Goal: Ask a question: Seek information or help from site administrators or community

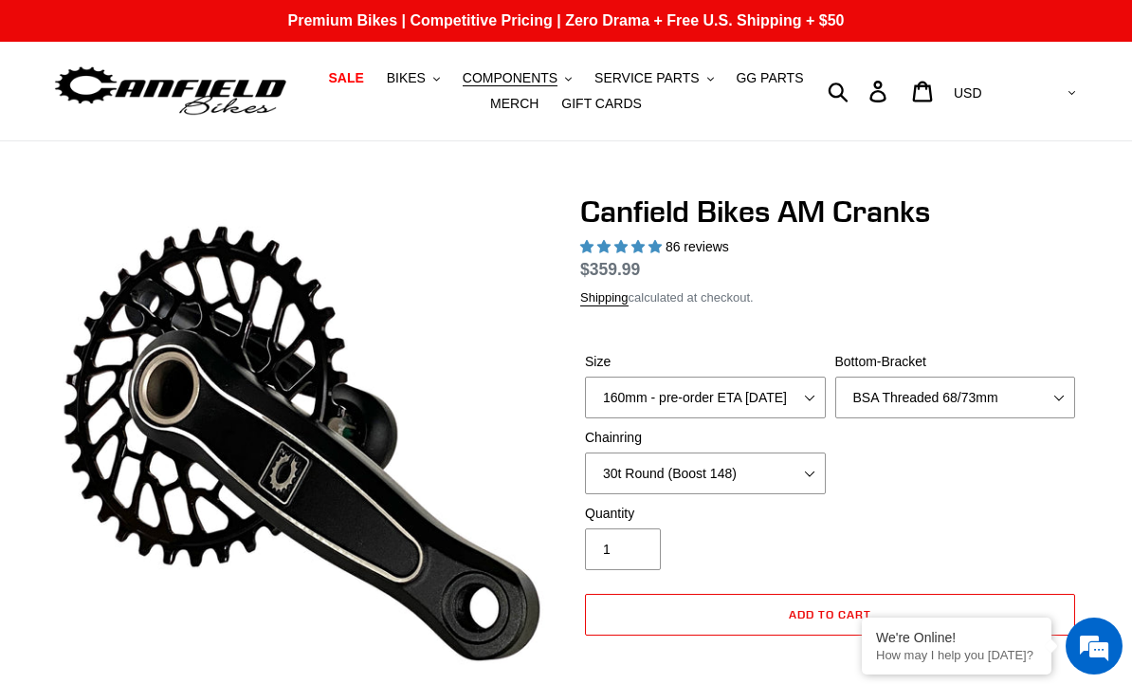
select select "highest-rating"
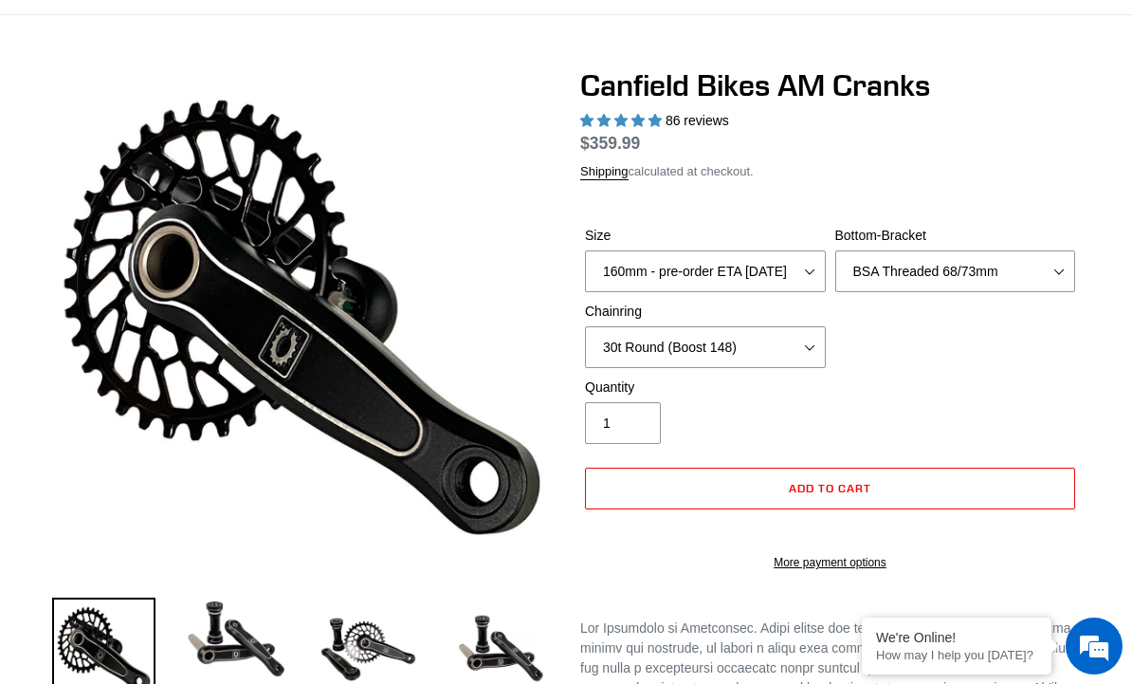
scroll to position [126, 0]
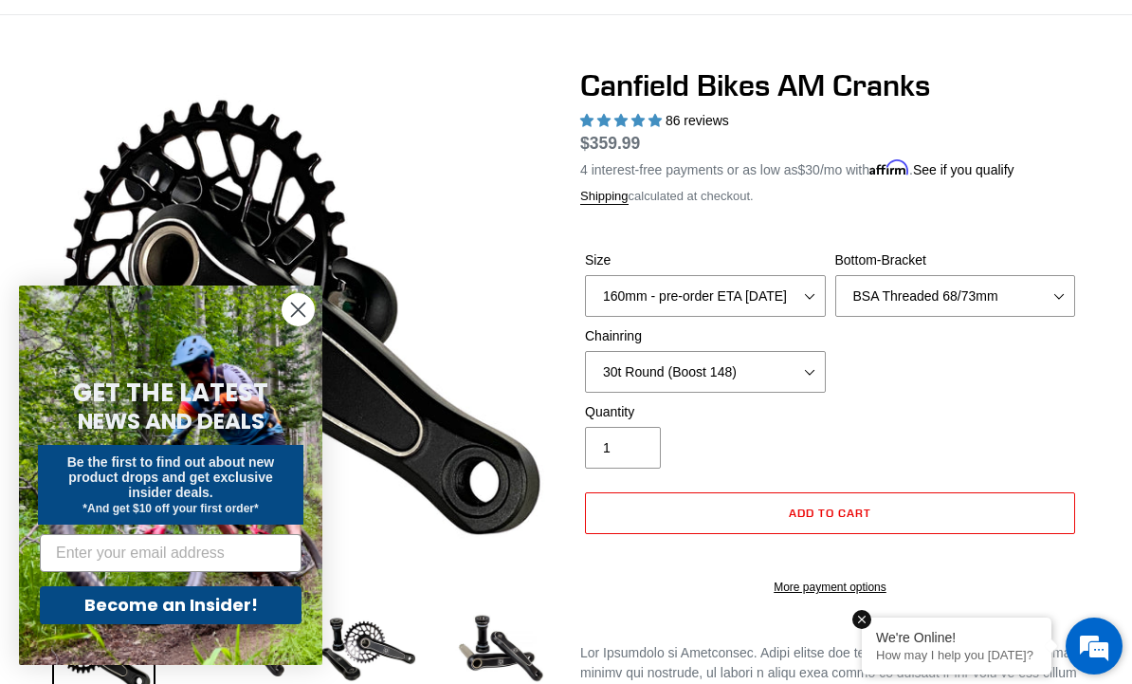
click at [926, 636] on div "We're Online!" at bounding box center [956, 637] width 161 height 15
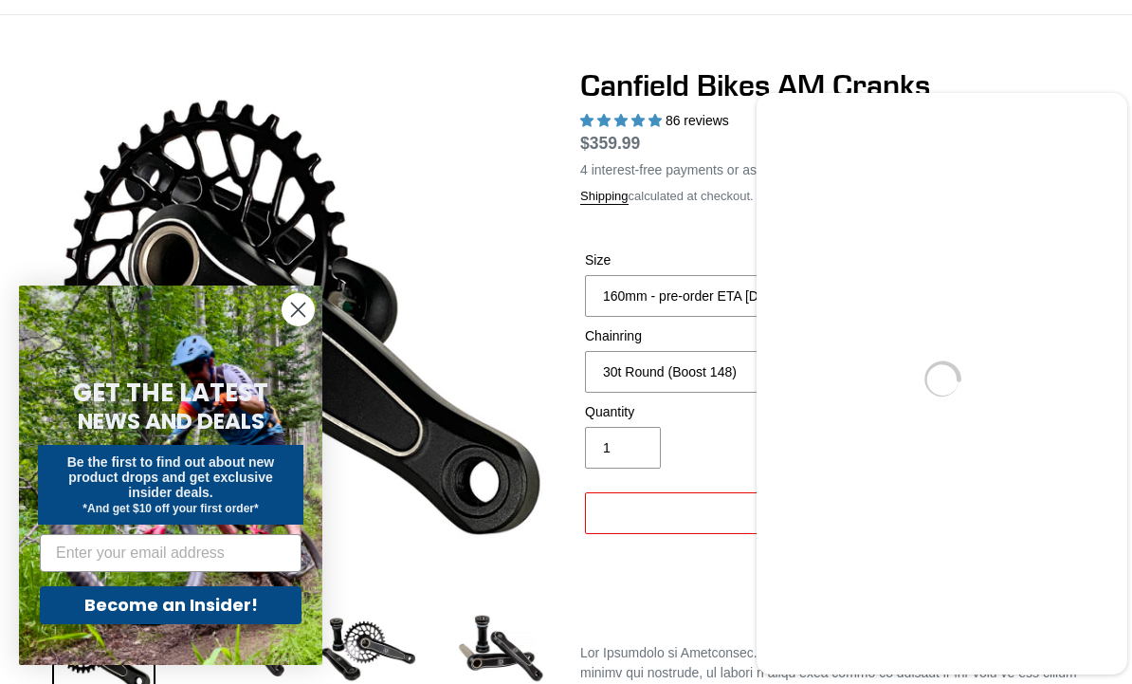
scroll to position [0, 0]
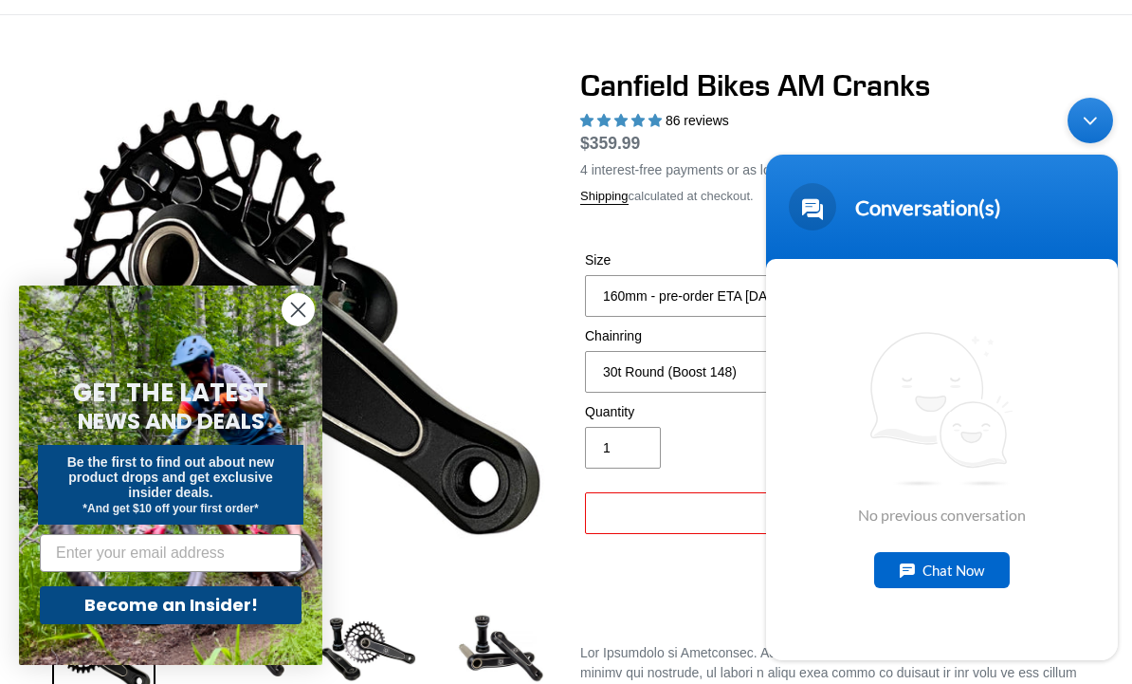
click at [957, 567] on div "Chat Now" at bounding box center [942, 570] width 136 height 36
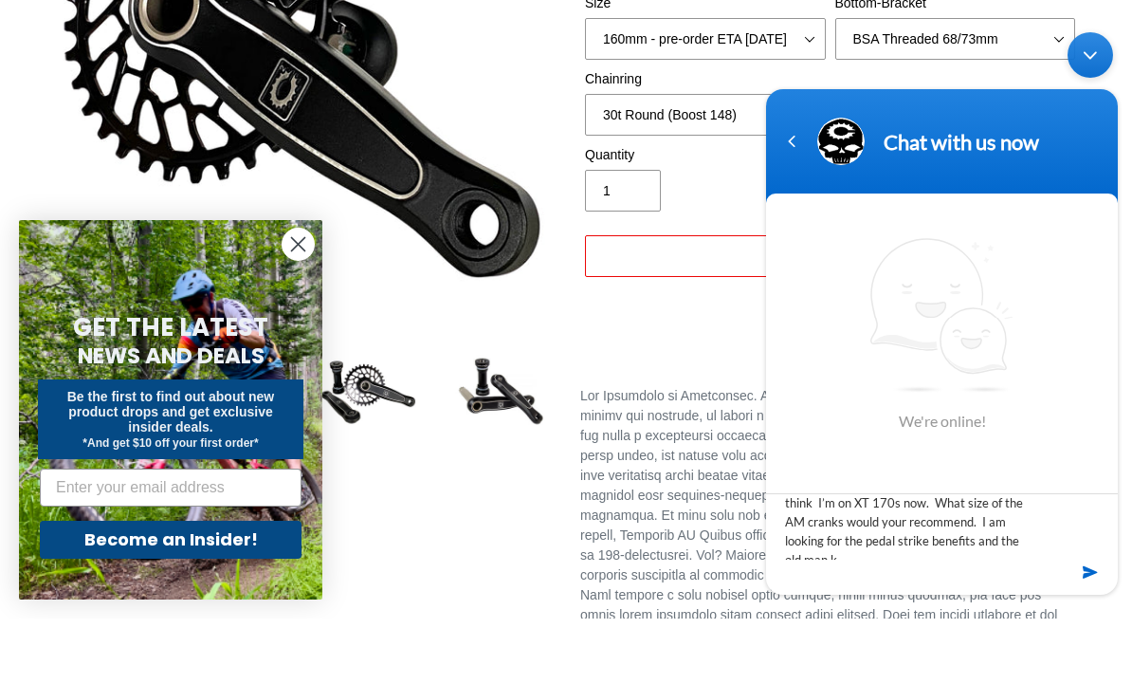
scroll to position [37, 0]
type textarea "Hi, I’m 5’11”, probably a 31-32 inseam. I think I’m on XT 170s now. What size o…"
click at [1085, 585] on em at bounding box center [1092, 572] width 18 height 26
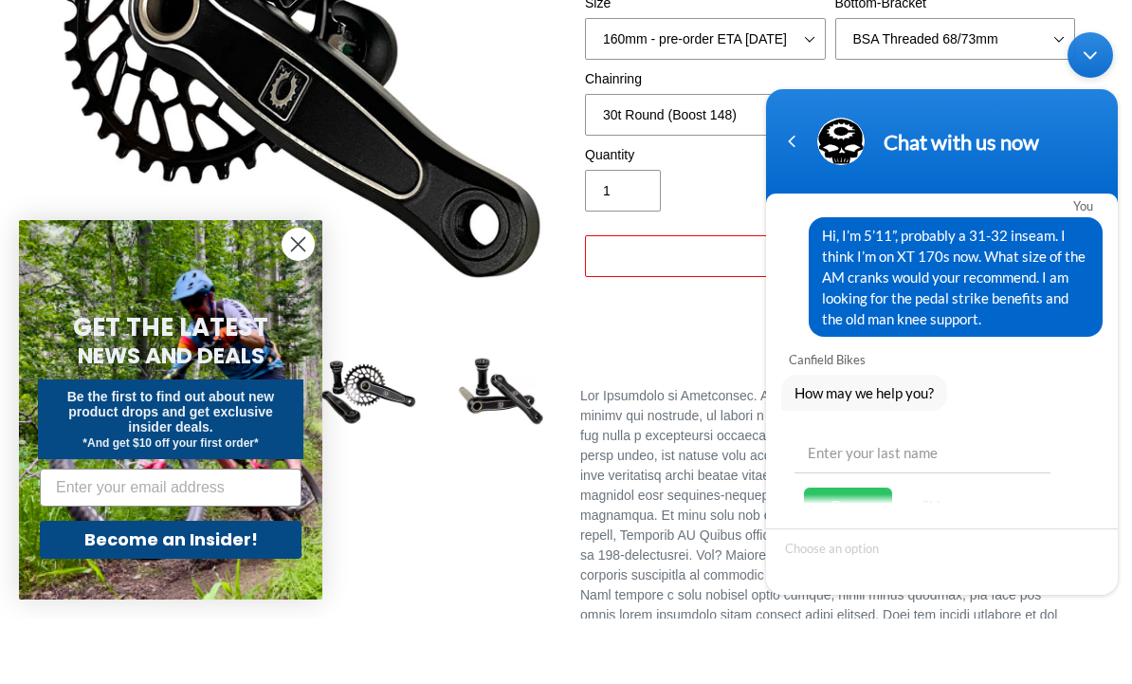
scroll to position [384, 0]
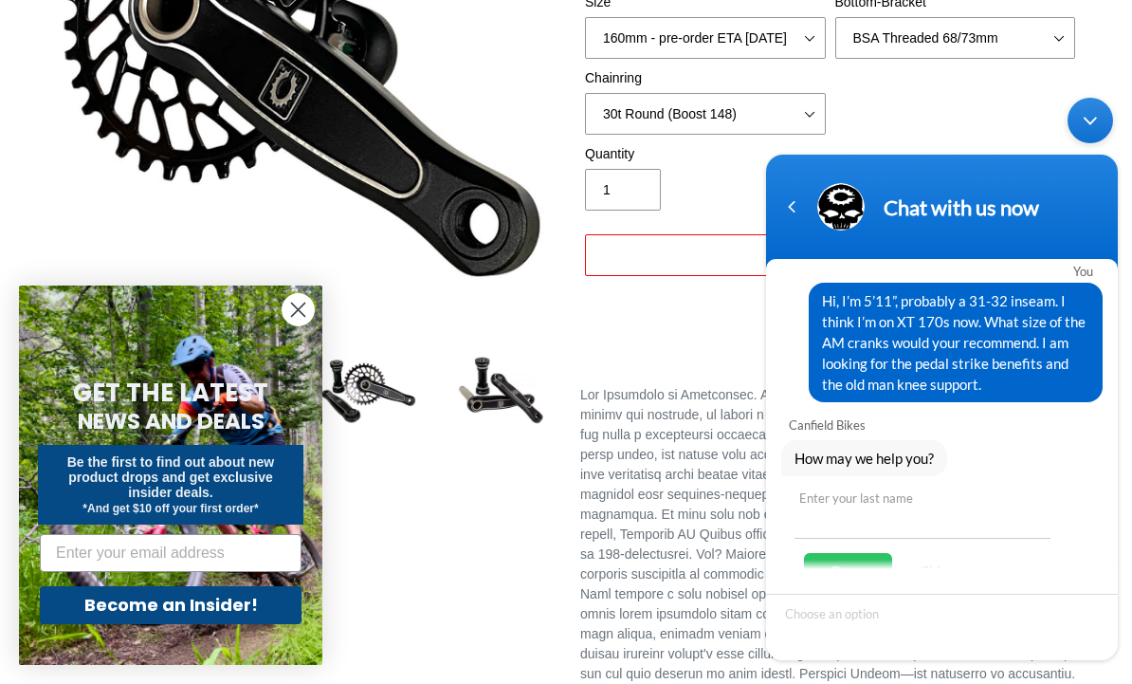
click at [884, 536] on input "text" at bounding box center [923, 516] width 256 height 46
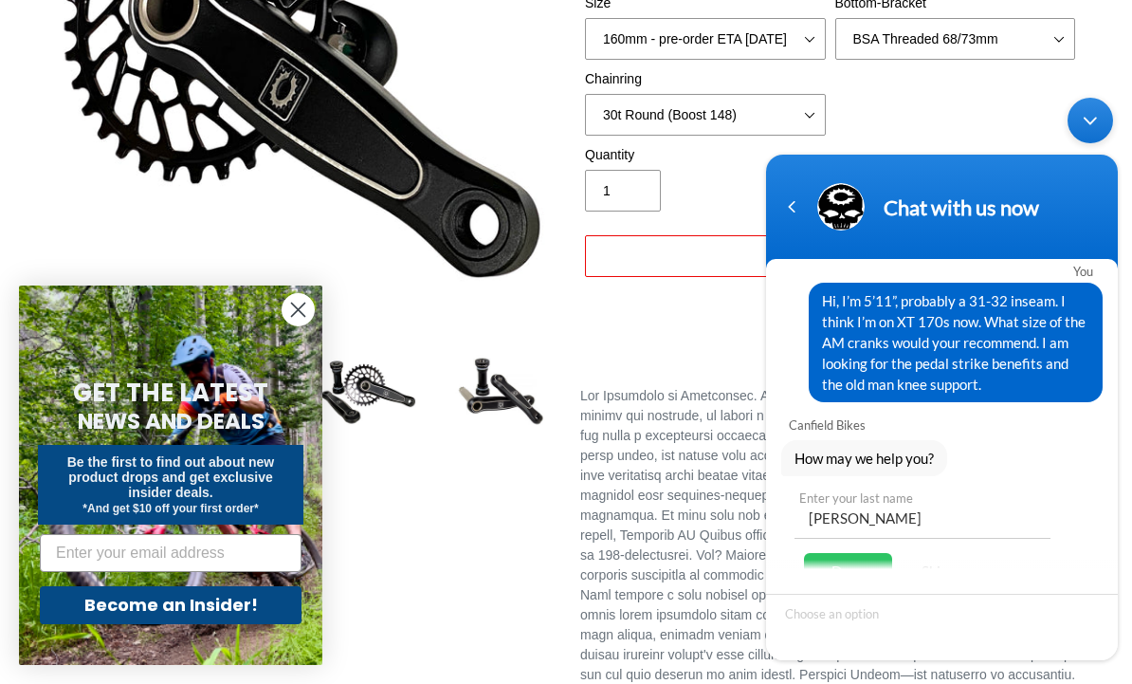
type input "[PERSON_NAME]"
click at [853, 564] on div "Done" at bounding box center [848, 571] width 88 height 36
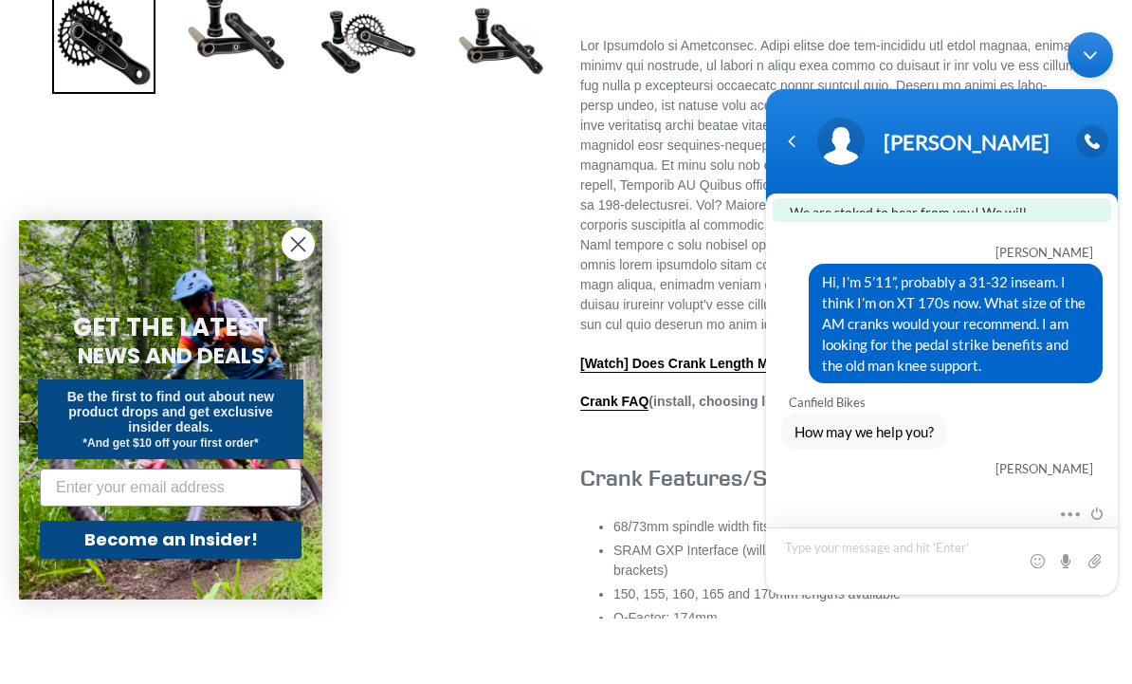
scroll to position [0, 0]
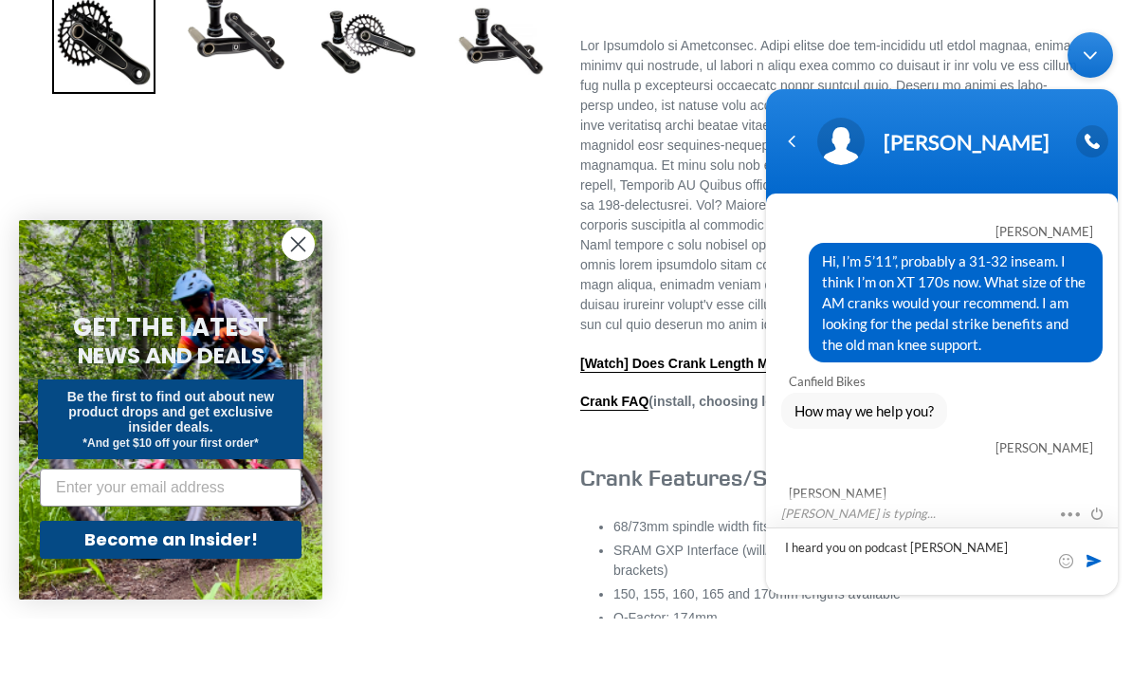
click at [1101, 595] on textarea "I heard you on podcast [PERSON_NAME]" at bounding box center [942, 560] width 352 height 67
type textarea "I heard you on podcast [PERSON_NAME]"
click at [1087, 570] on span at bounding box center [1094, 560] width 19 height 19
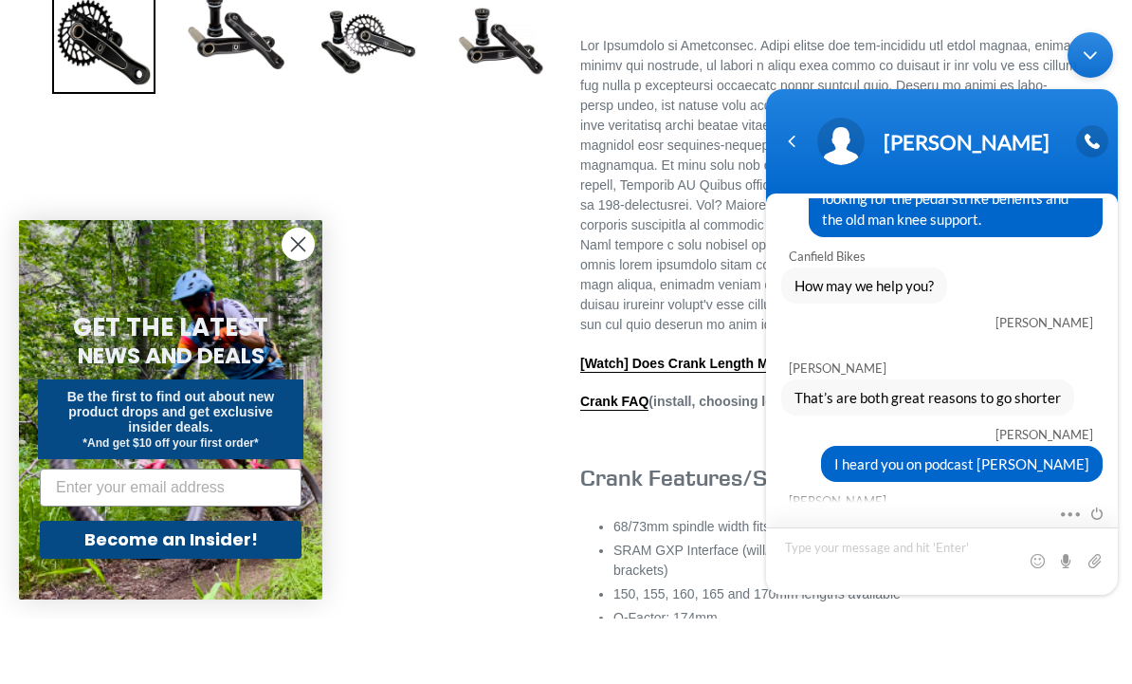
scroll to position [248, 0]
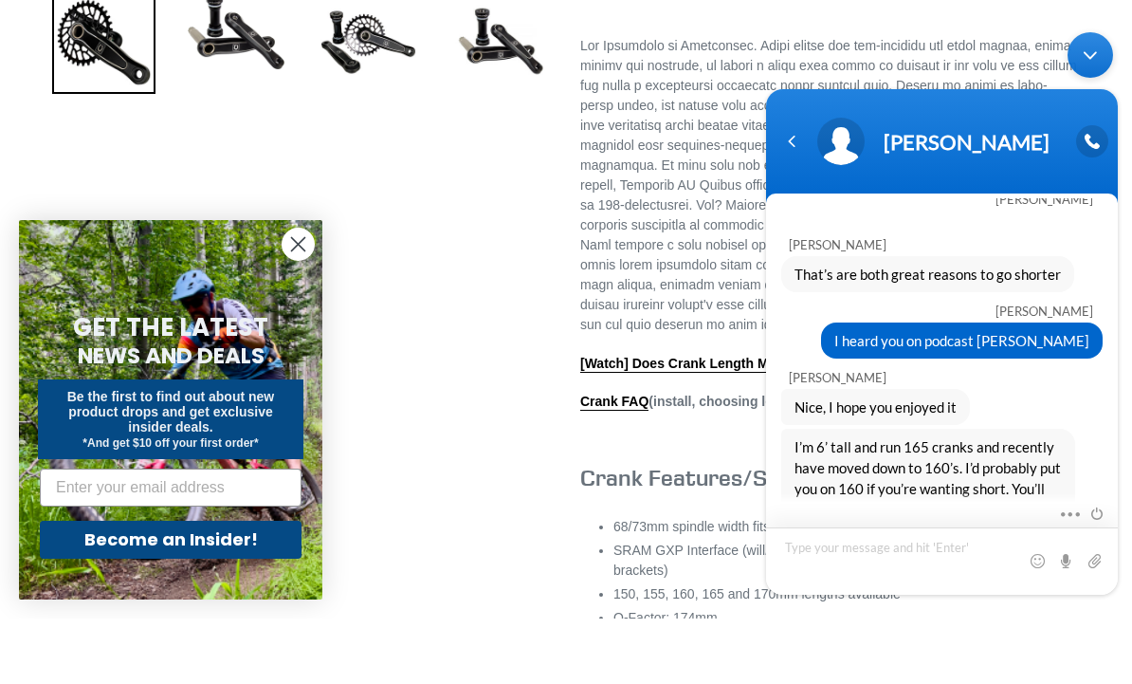
click at [848, 595] on textarea "Type your message and hit 'Enter'" at bounding box center [942, 560] width 352 height 67
type textarea "O"
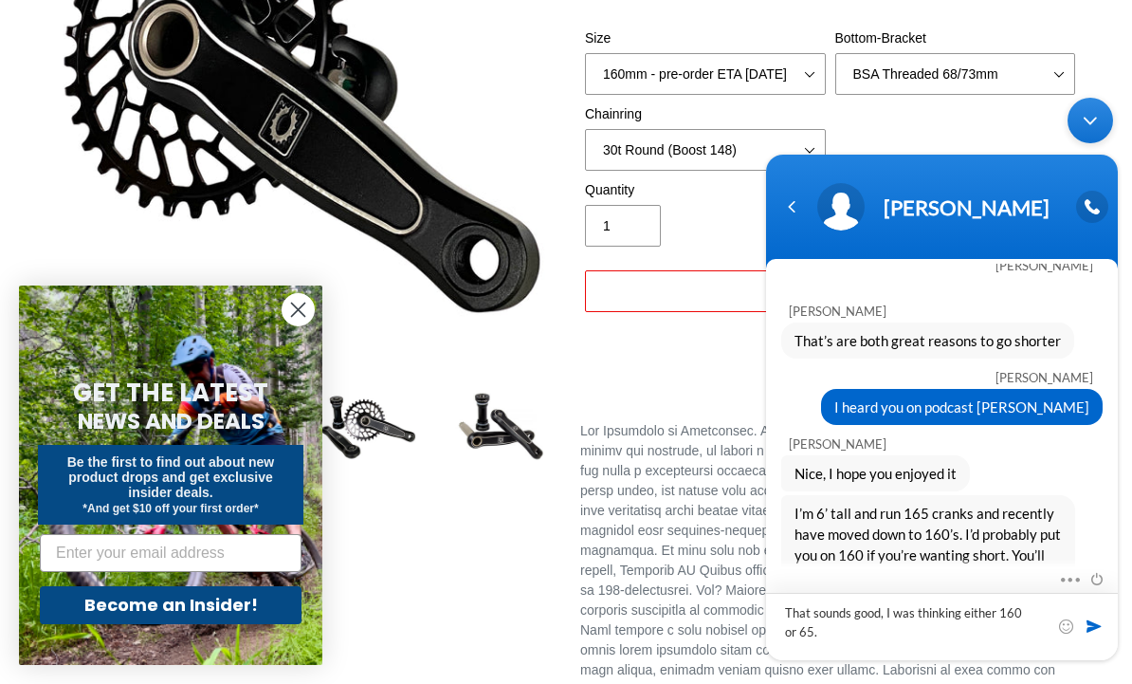
scroll to position [341, 0]
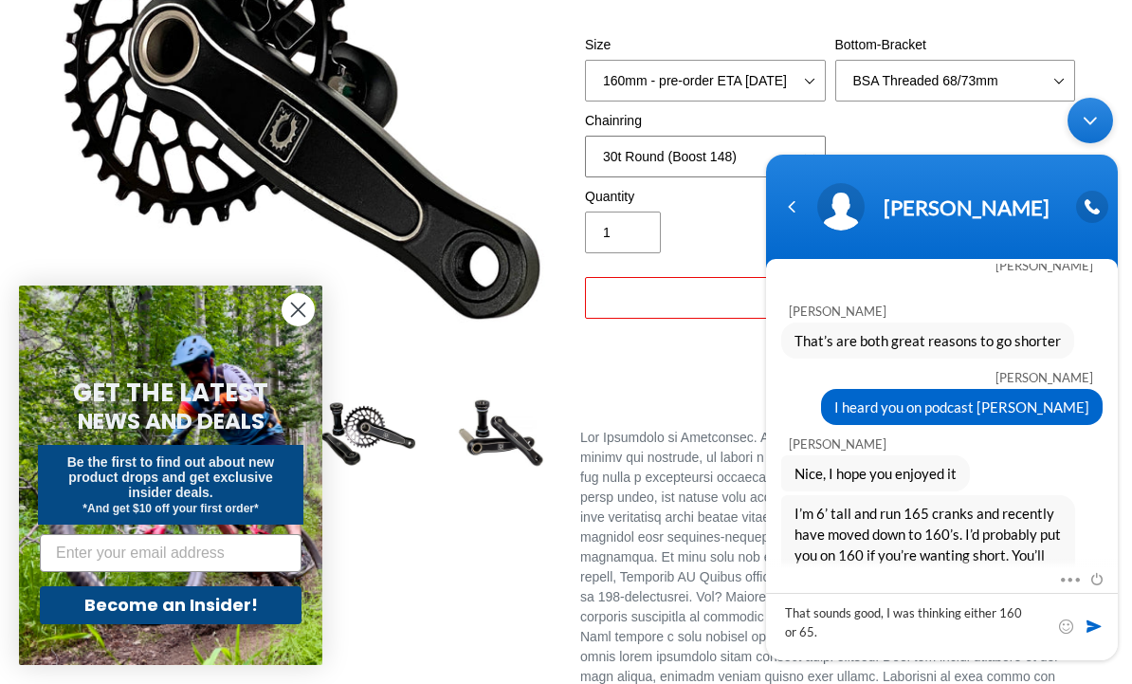
click at [704, 153] on select "None 30t Round (Boost 148) 30t Oval (Boost 148) 32t Round (Boost 148) 32t Oval …" at bounding box center [705, 157] width 241 height 42
click at [855, 640] on textarea "That sounds good, I was thinking either 160 or 65." at bounding box center [942, 626] width 352 height 67
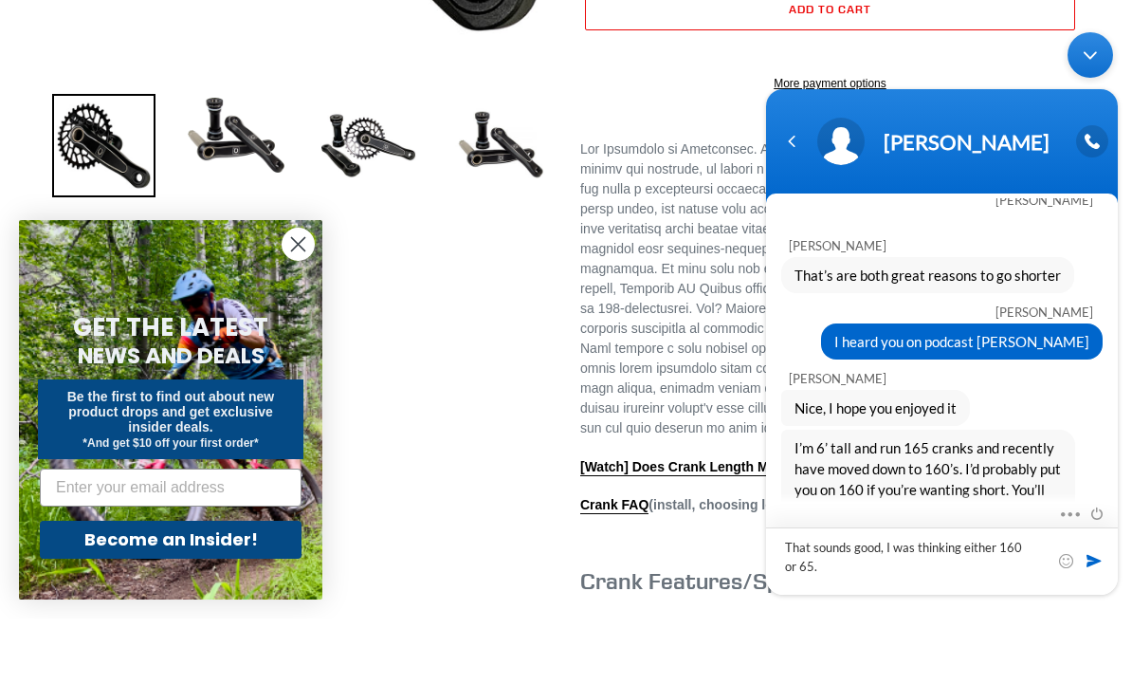
scroll to position [620, 0]
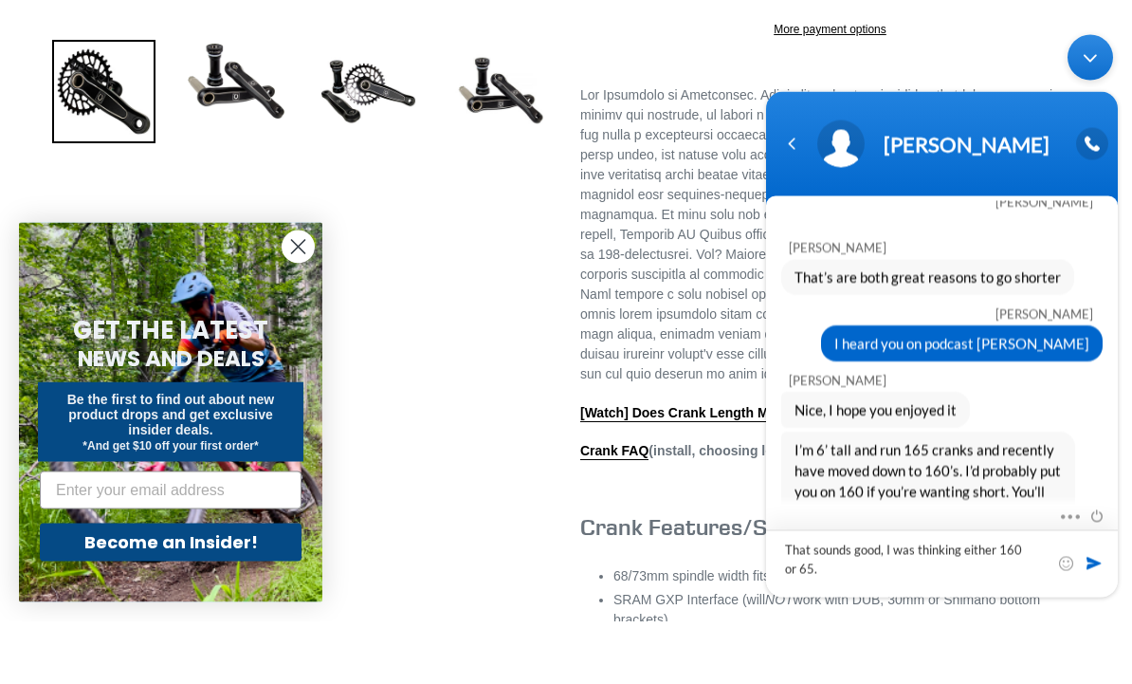
click at [866, 596] on textarea "That sounds good, I was thinking either 160 or 65." at bounding box center [942, 562] width 352 height 67
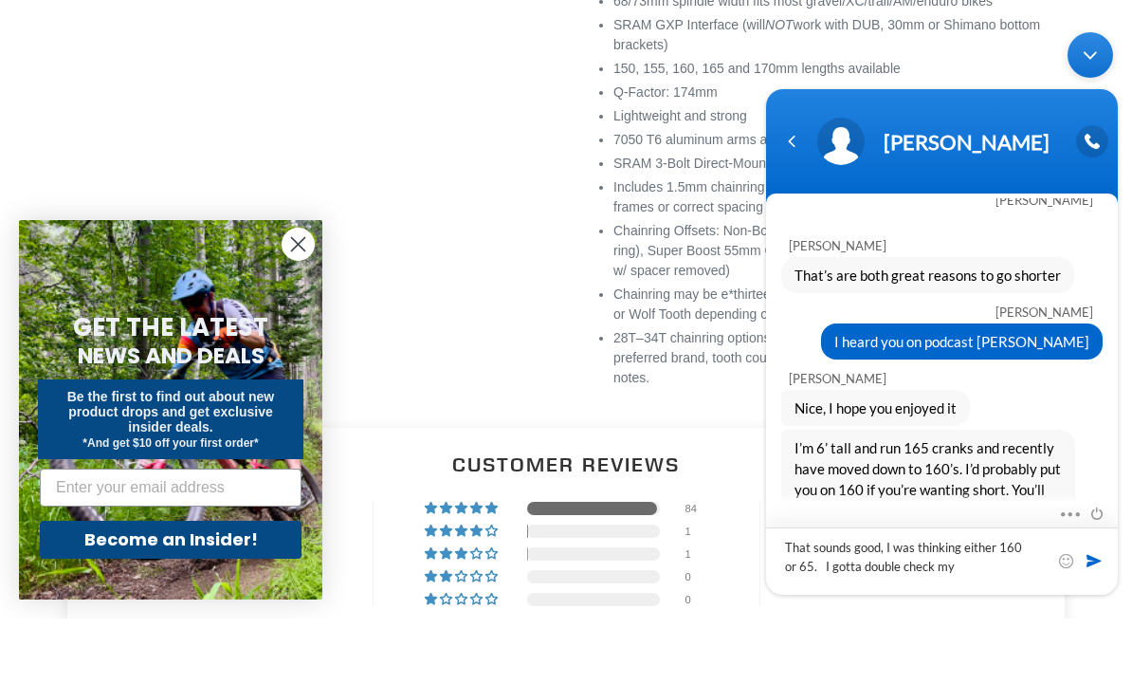
scroll to position [1201, 0]
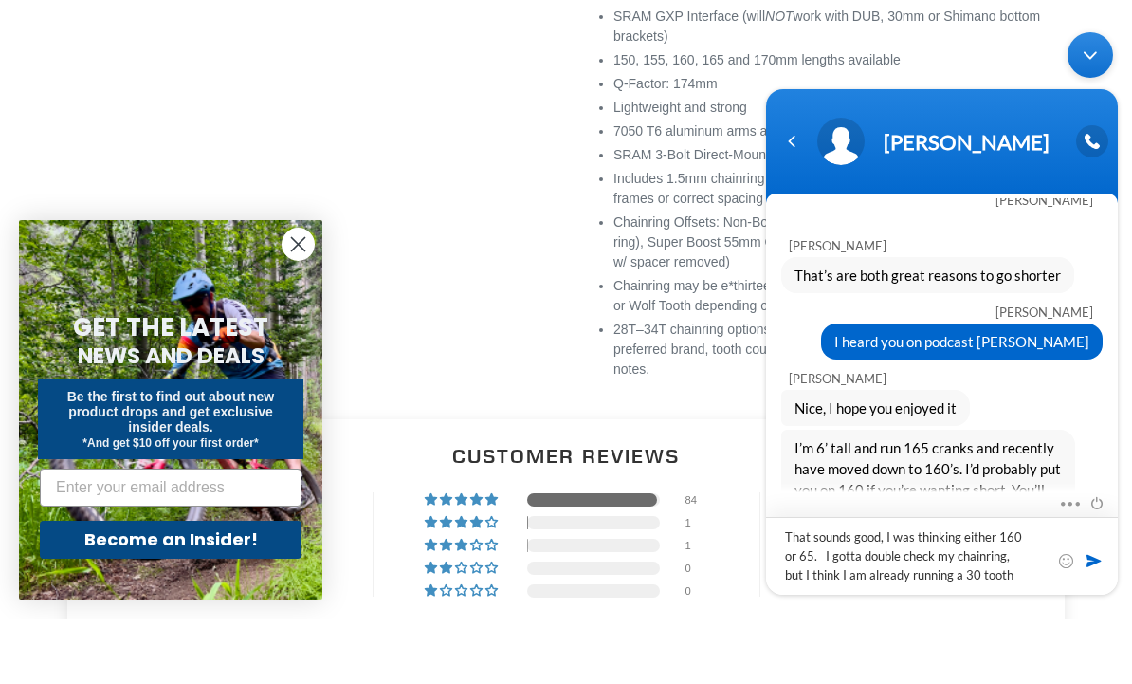
type textarea "That sounds good, I was thinking either 160 or 65. I gotta double check my chai…"
click at [1096, 570] on span at bounding box center [1094, 560] width 19 height 19
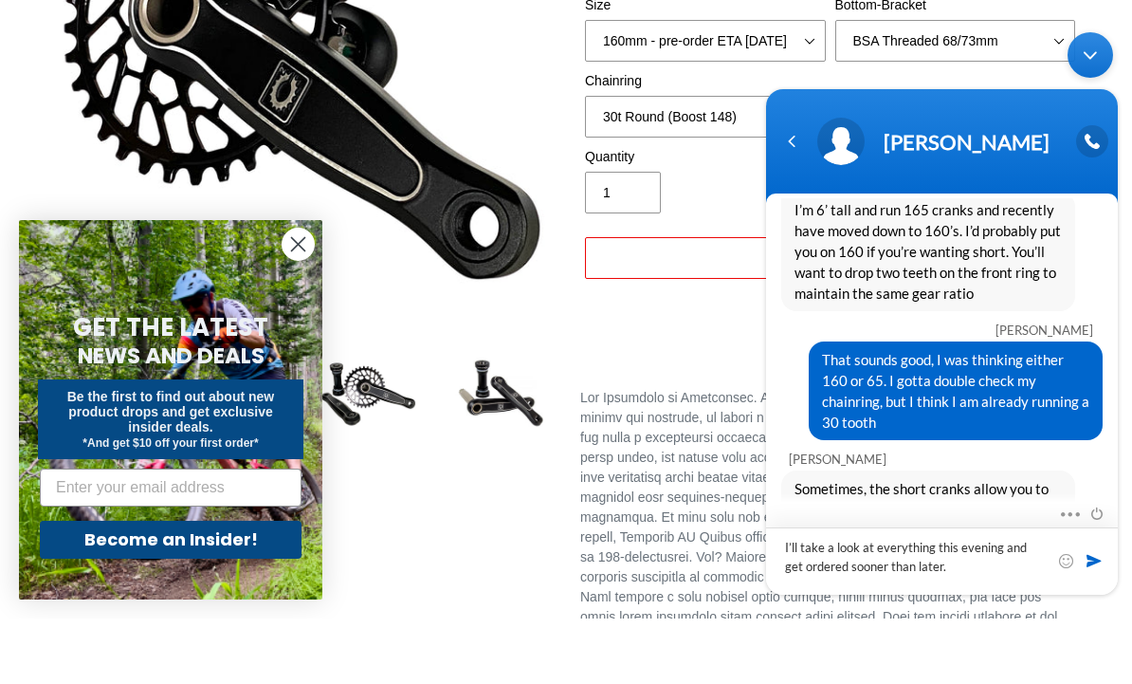
scroll to position [485, 0]
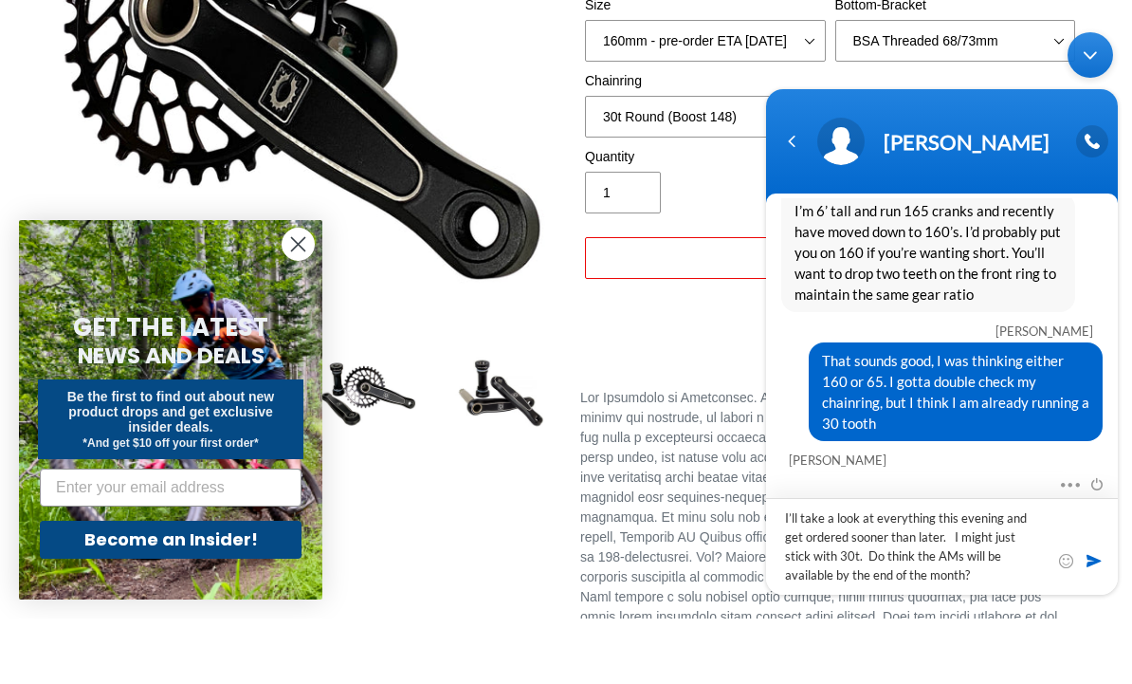
type textarea "I’ll take a look at everything this evening and get ordered sooner than later. …"
click at [1098, 570] on span at bounding box center [1094, 560] width 19 height 19
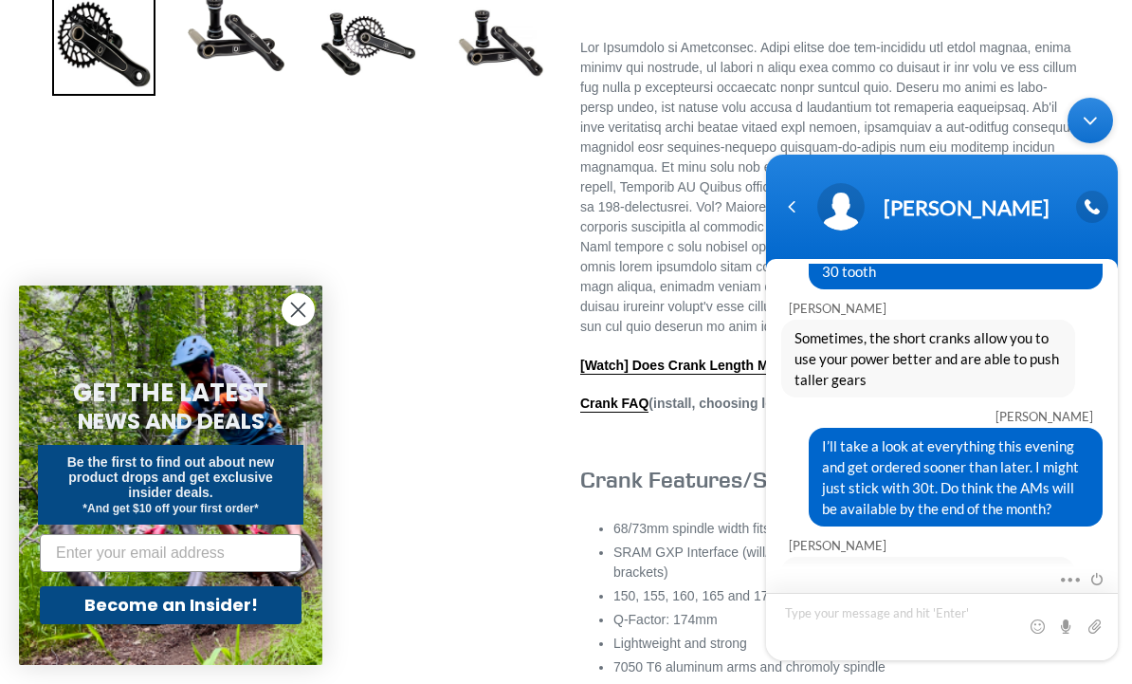
scroll to position [1015, 0]
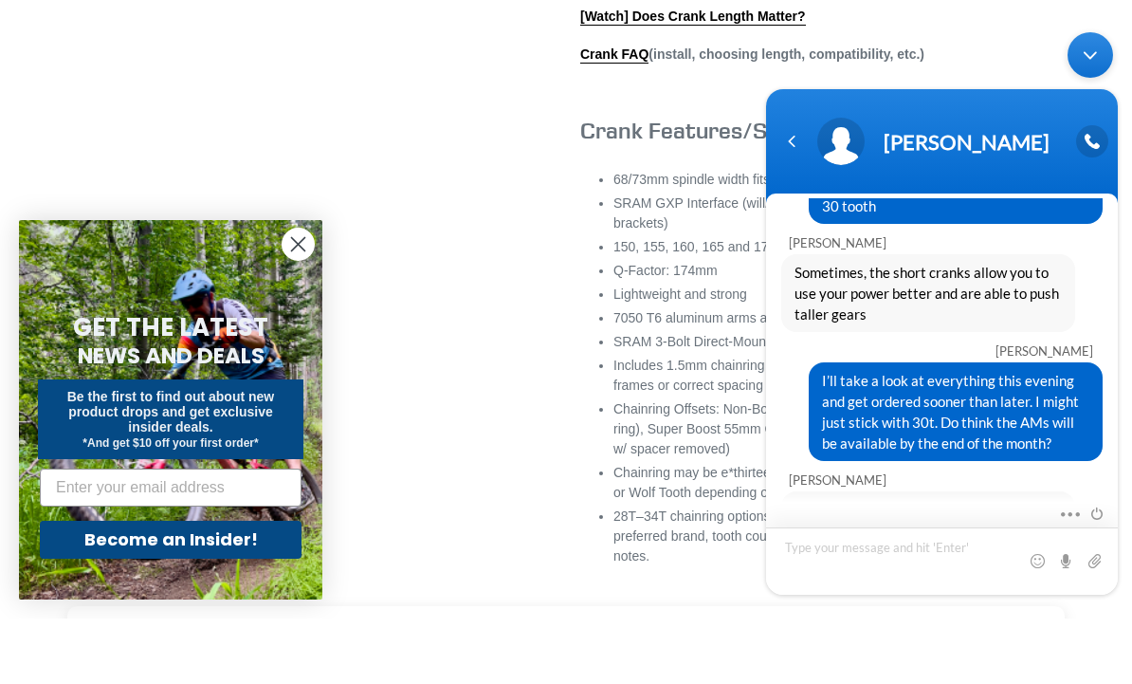
click at [852, 595] on textarea "Type your message and hit 'Enter'" at bounding box center [942, 560] width 352 height 67
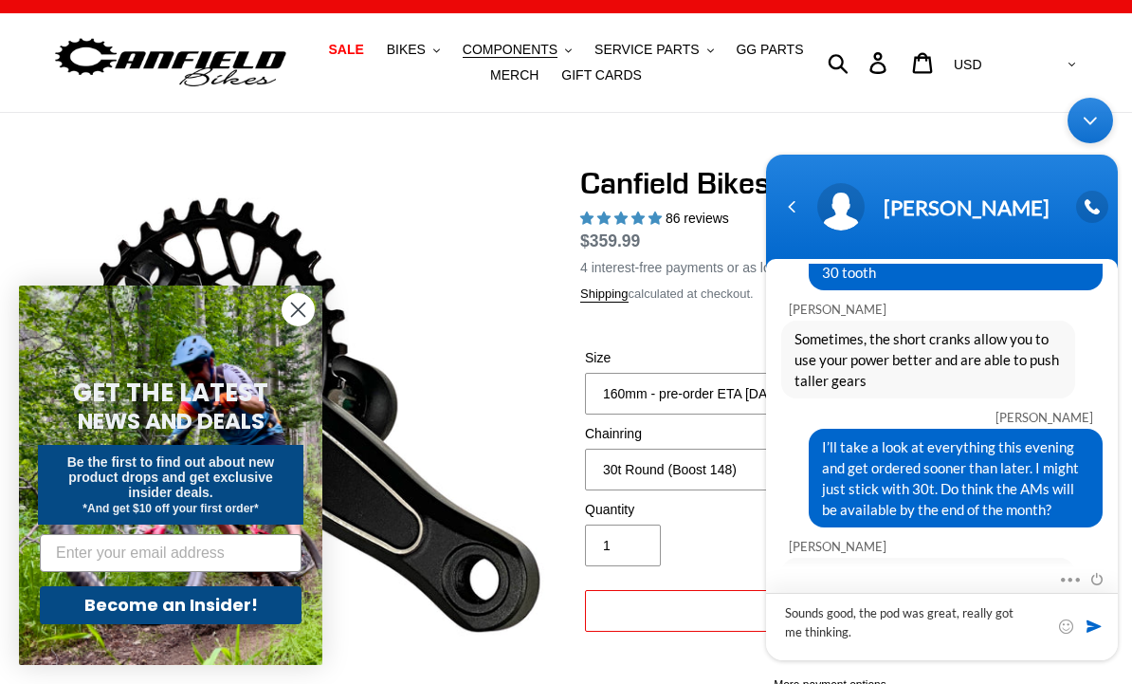
scroll to position [27, 0]
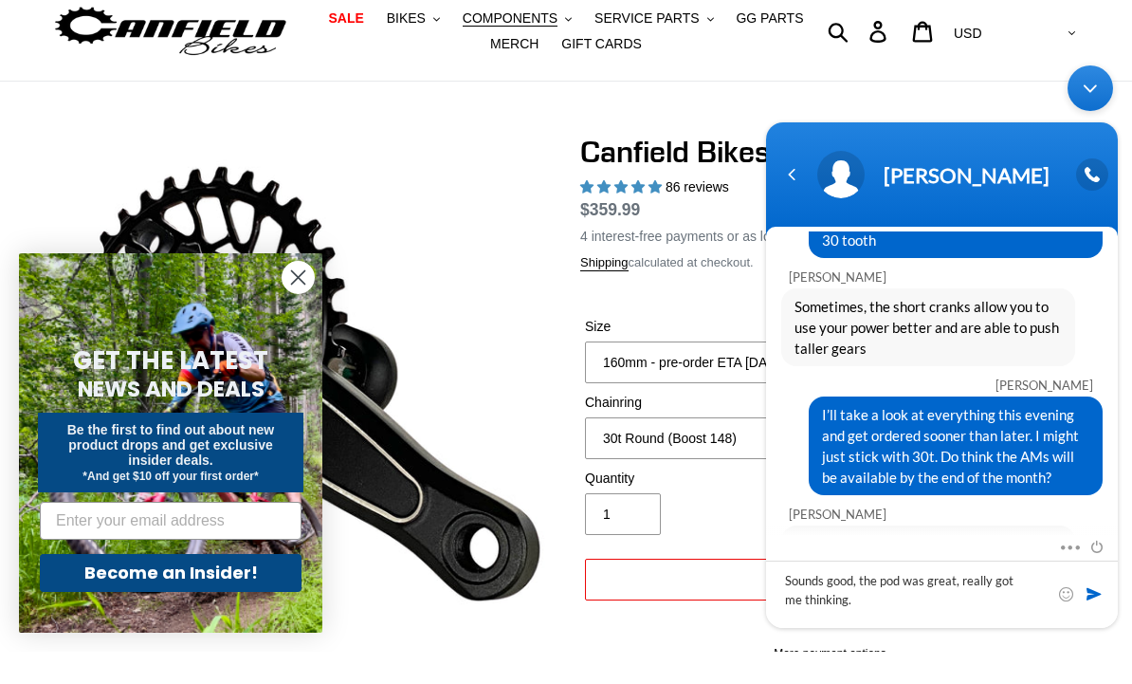
click at [308, 325] on circle "Close dialog" at bounding box center [298, 309] width 31 height 31
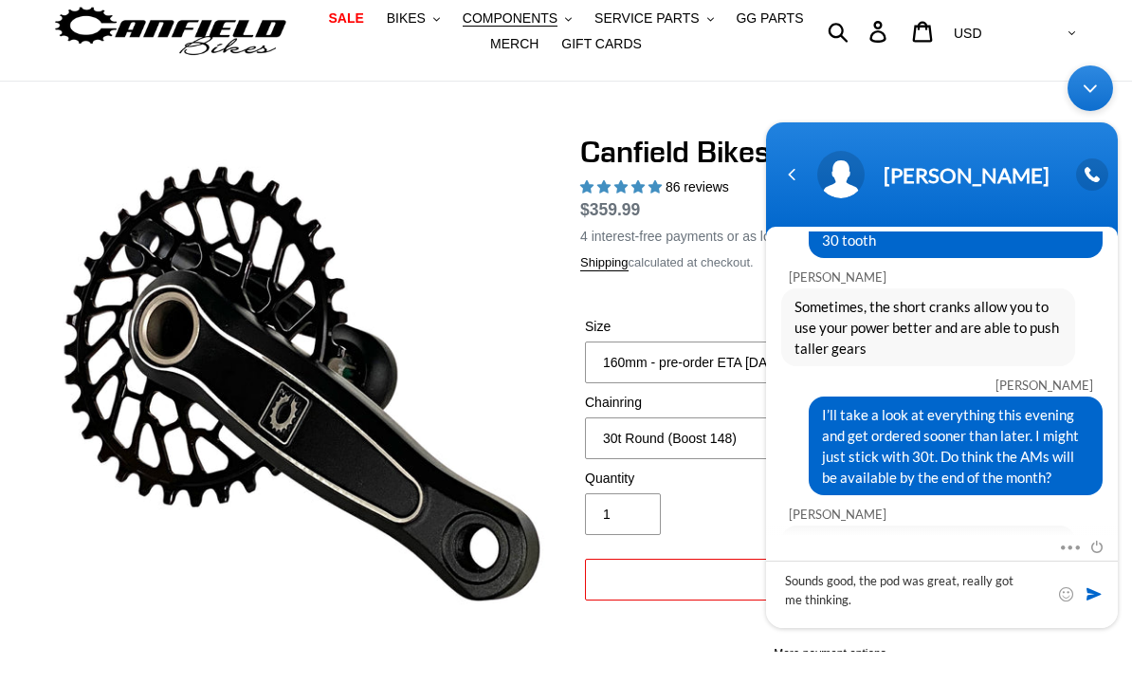
scroll to position [61, 0]
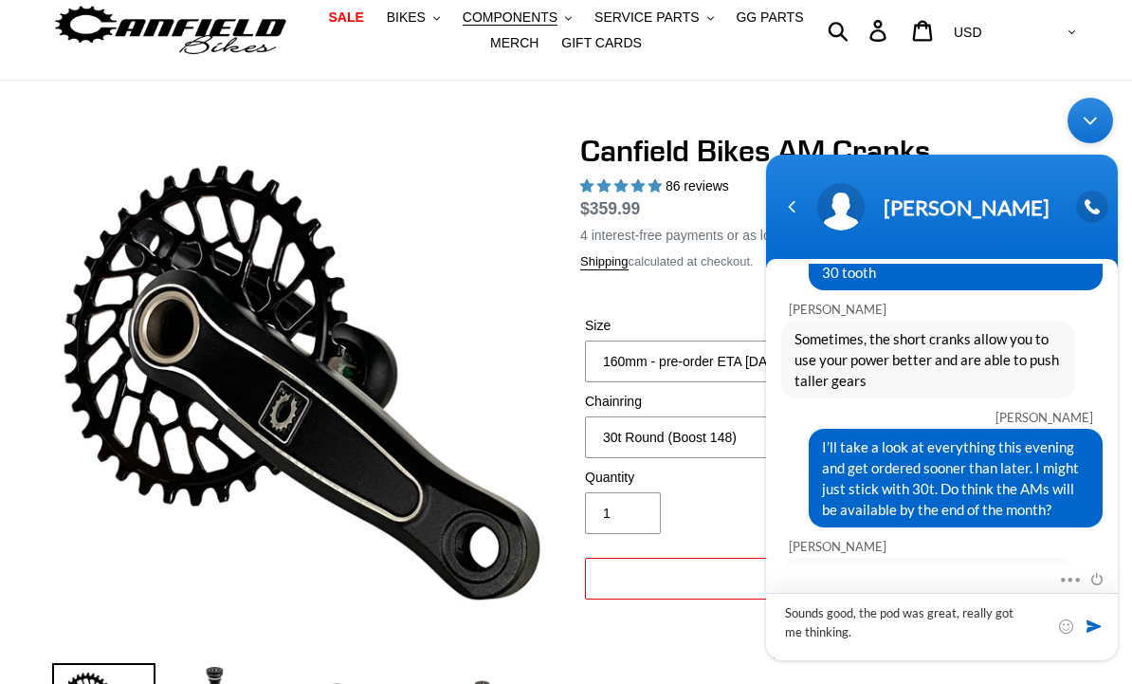
click at [878, 660] on textarea "Sounds good, the pod was great, really got me thinking." at bounding box center [942, 626] width 352 height 67
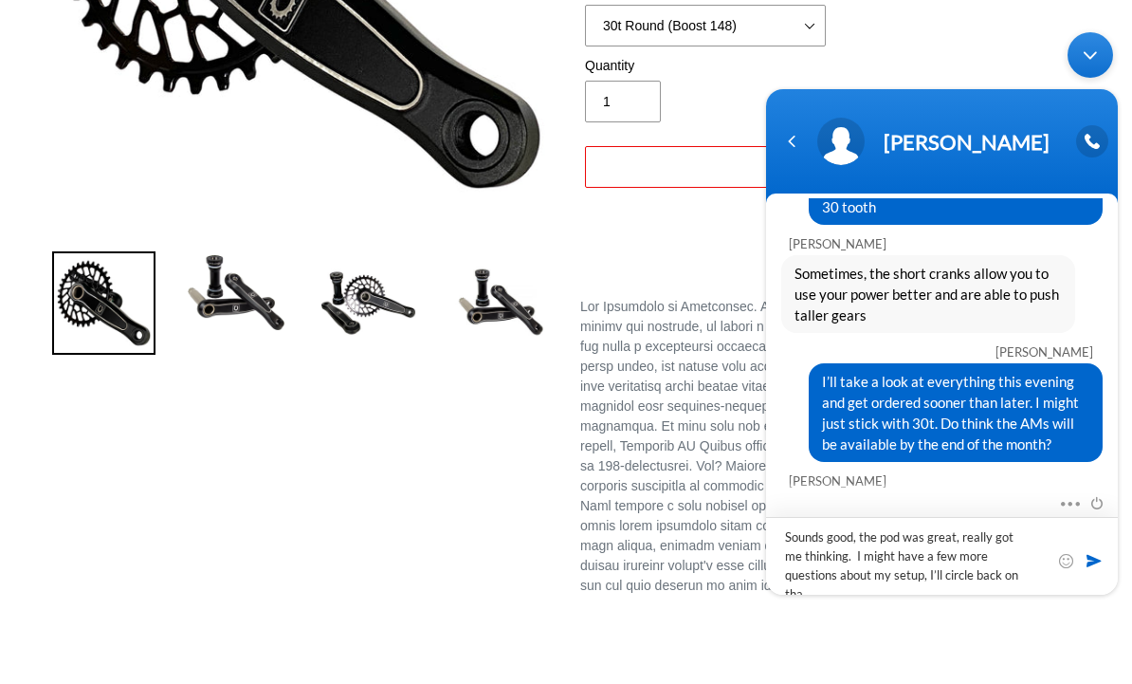
scroll to position [407, 0]
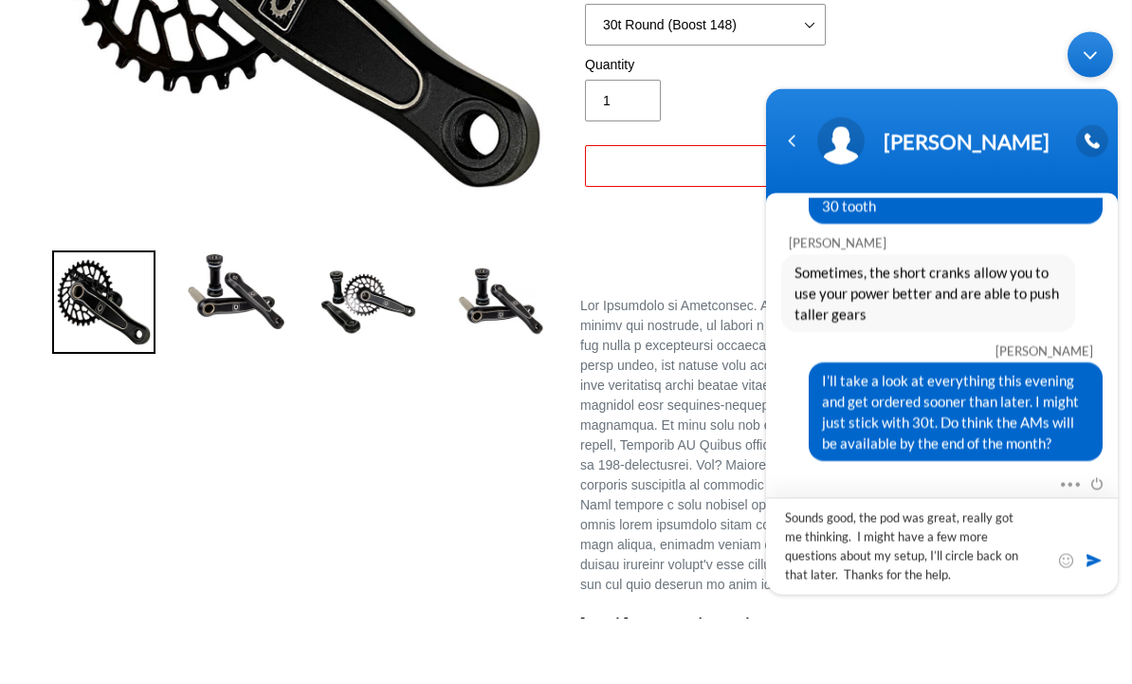
type textarea "Sounds good, the pod was great, really got me thinking. I might have a few more…"
click at [1102, 559] on span at bounding box center [1094, 559] width 19 height 19
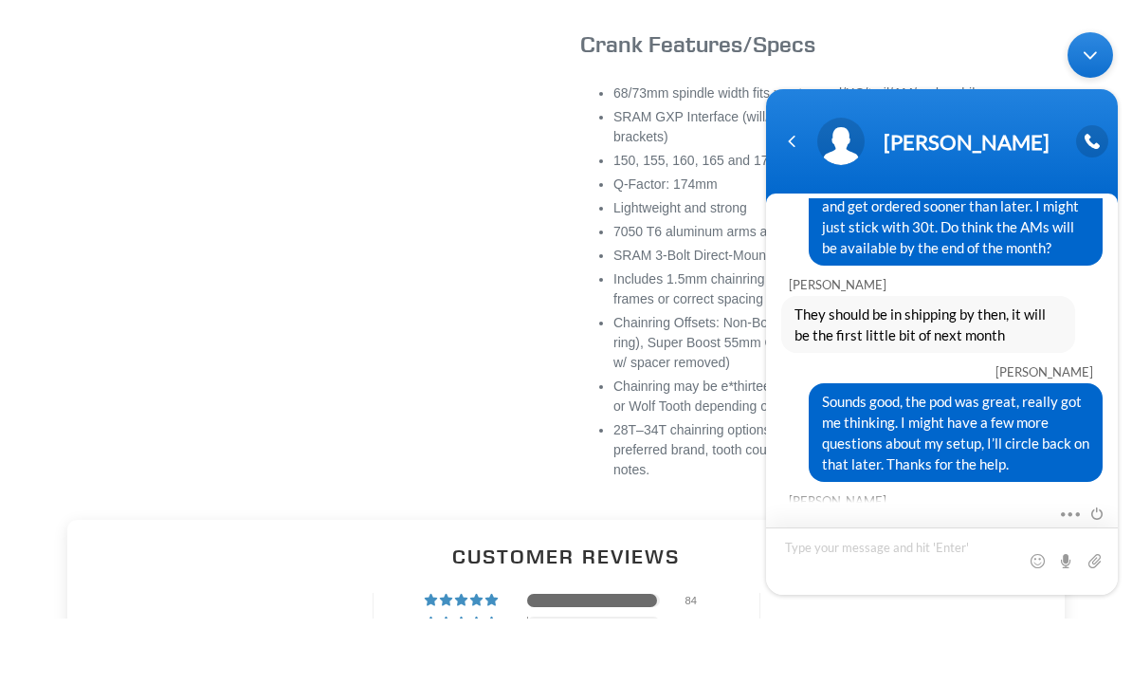
scroll to position [1102, 0]
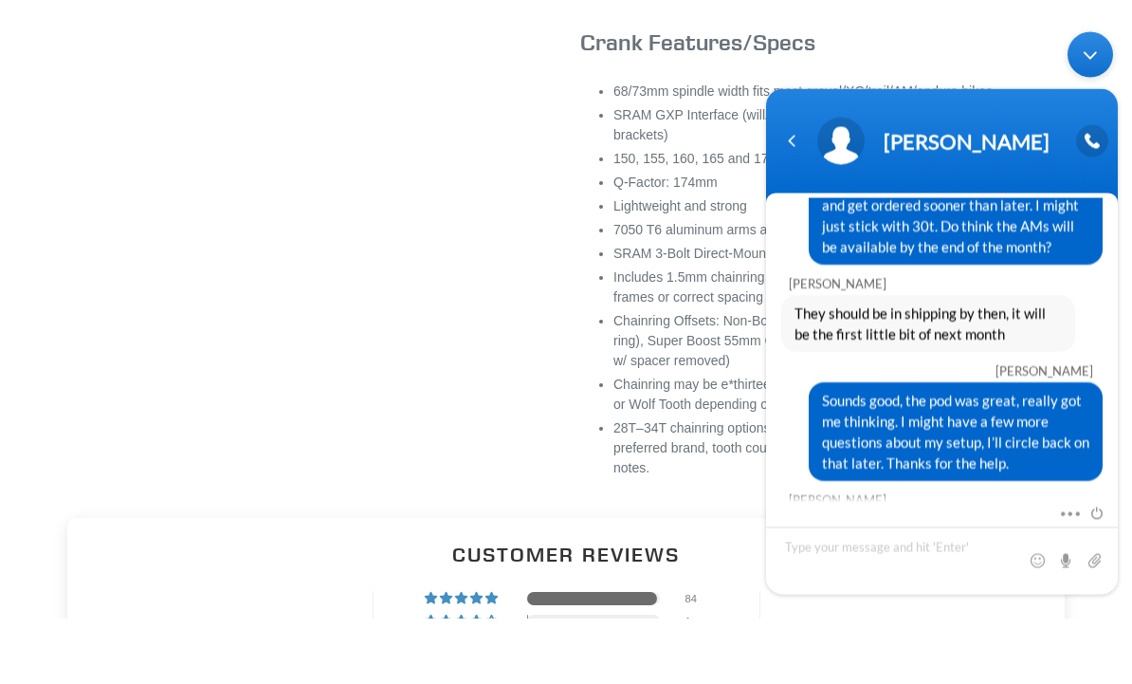
click at [1086, 62] on div "Minimize live chat window" at bounding box center [1091, 54] width 46 height 46
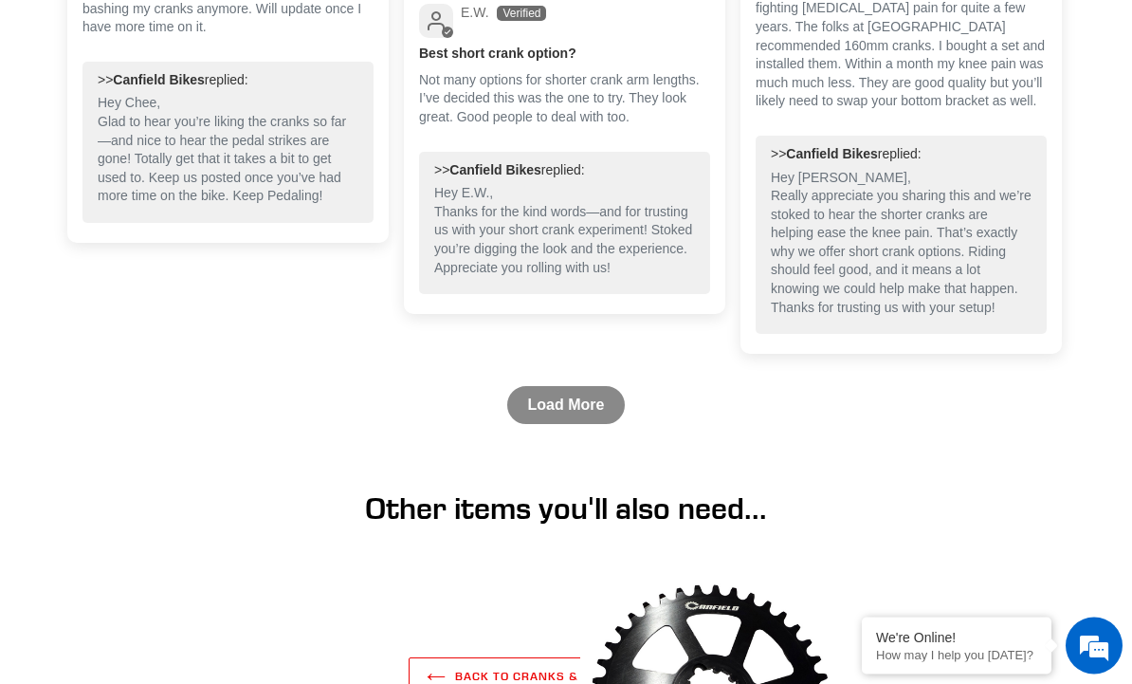
scroll to position [3043, 0]
click at [564, 424] on link "Load More" at bounding box center [566, 405] width 119 height 38
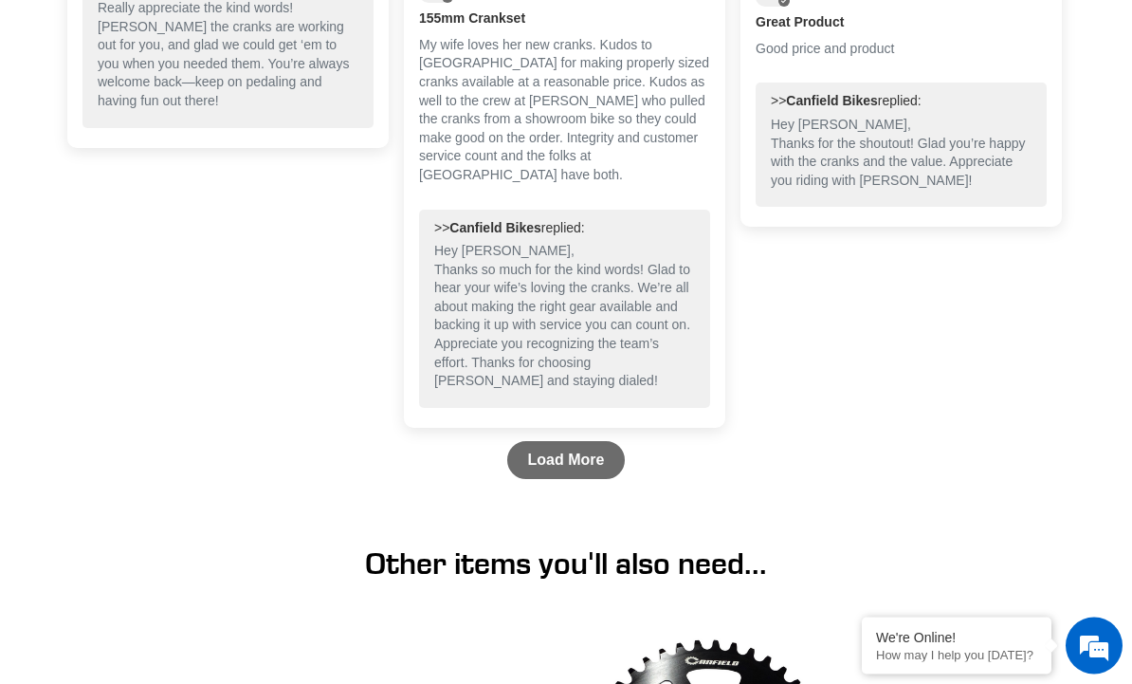
scroll to position [4363, 0]
click at [562, 479] on link "Load More" at bounding box center [566, 460] width 119 height 38
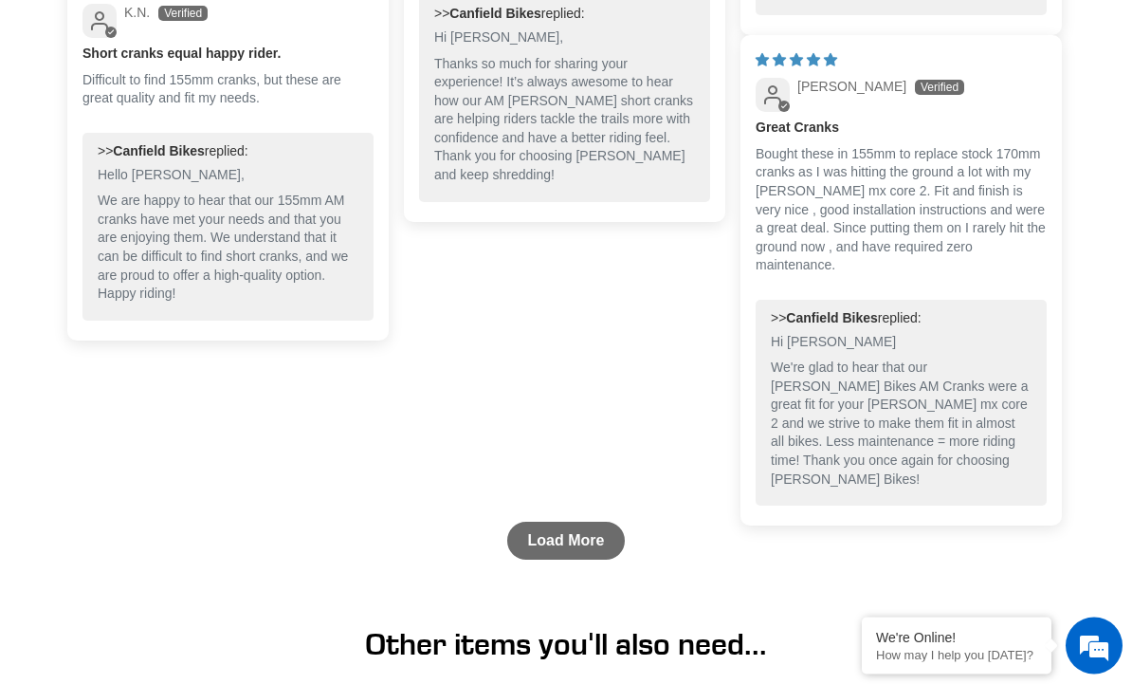
scroll to position [5686, 0]
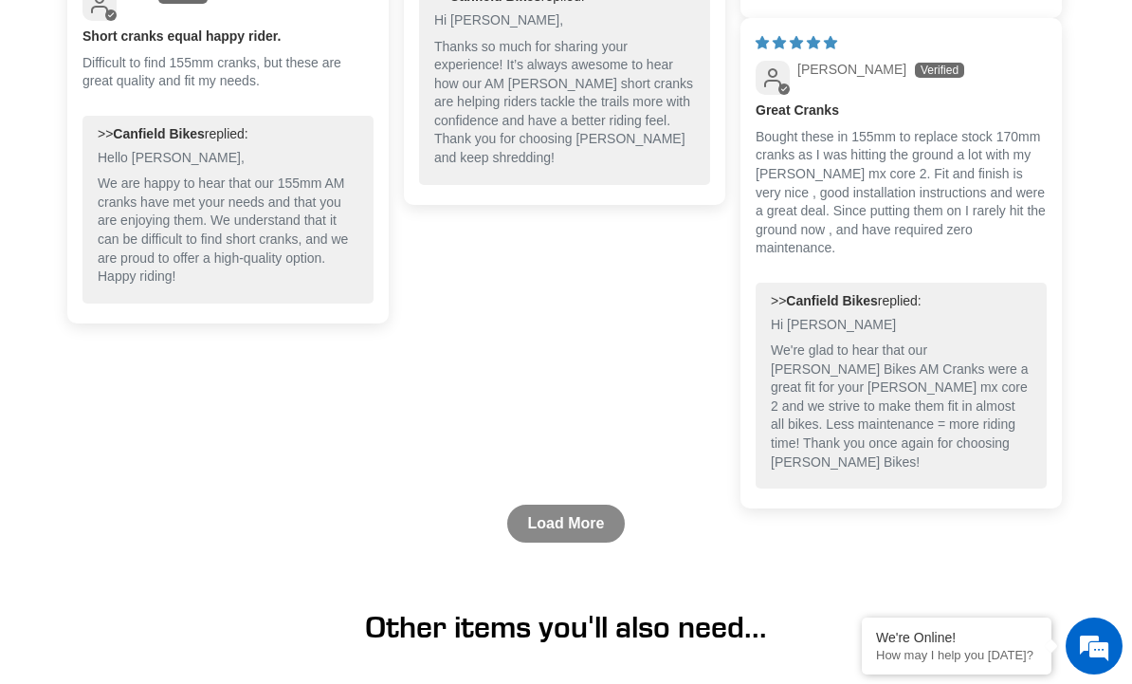
click at [569, 542] on link "Load More" at bounding box center [566, 523] width 119 height 38
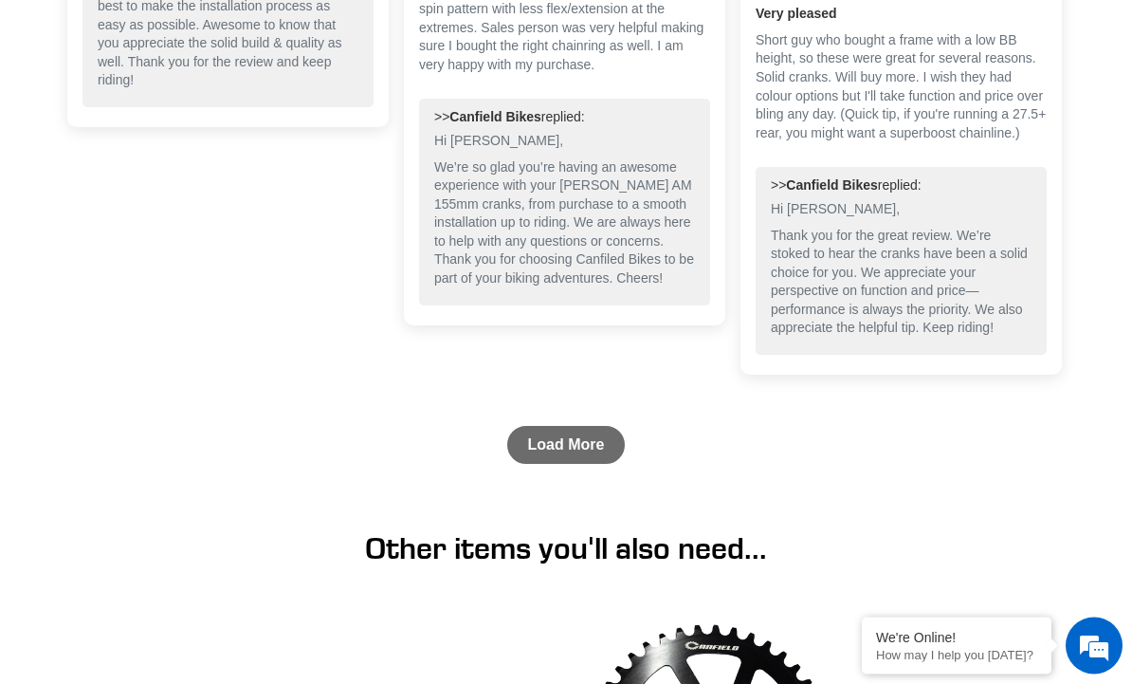
scroll to position [7027, 0]
click at [560, 464] on link "Load More" at bounding box center [566, 445] width 119 height 38
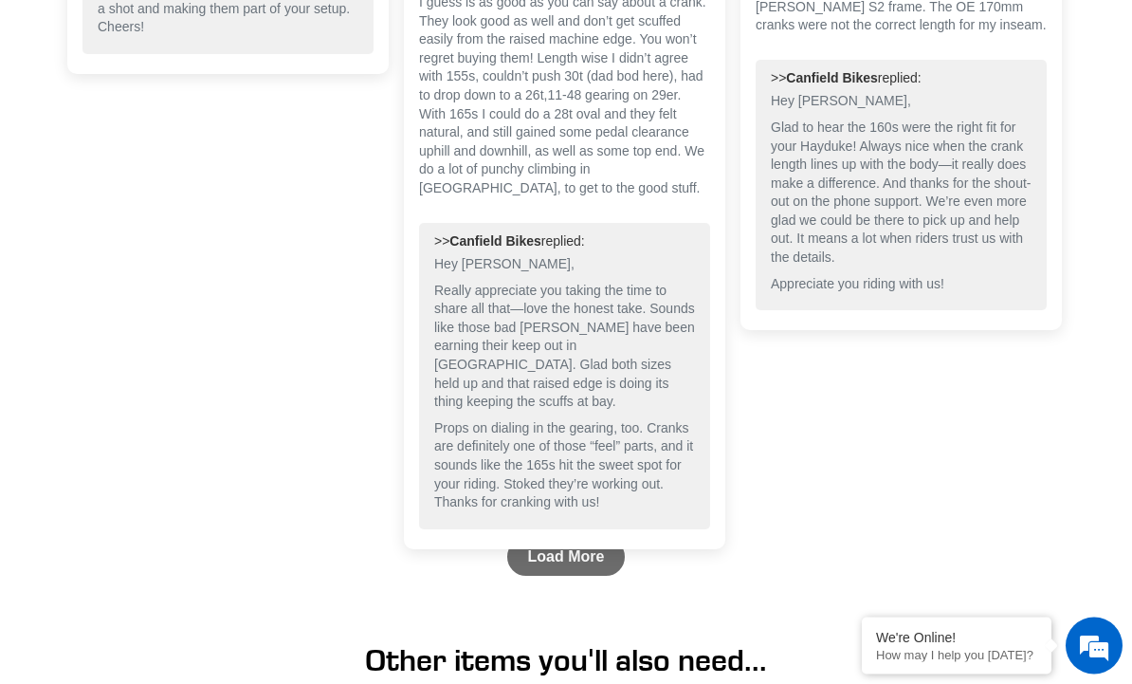
scroll to position [8308, 0]
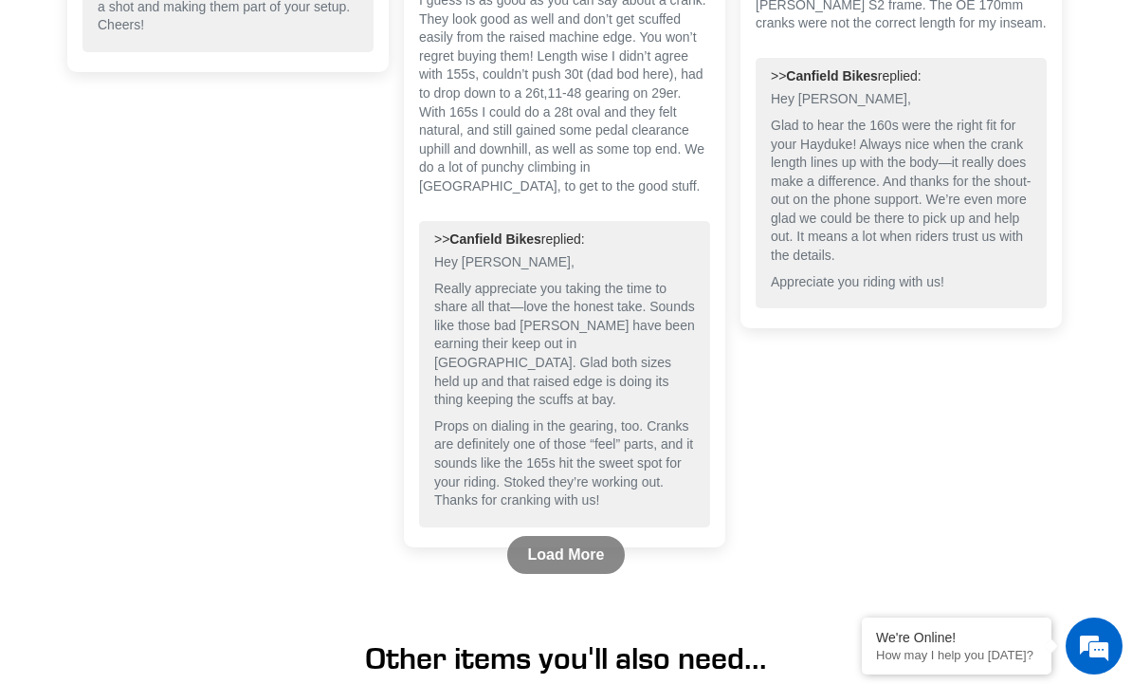
click at [553, 574] on link "Load More" at bounding box center [566, 555] width 119 height 38
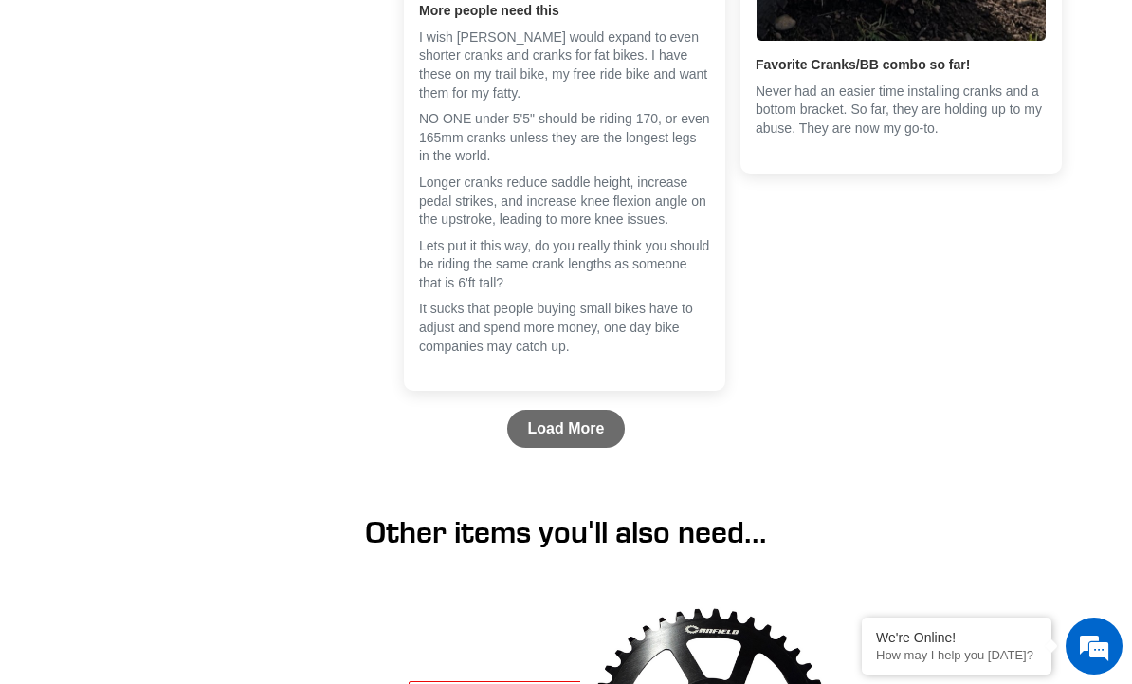
scroll to position [9546, 0]
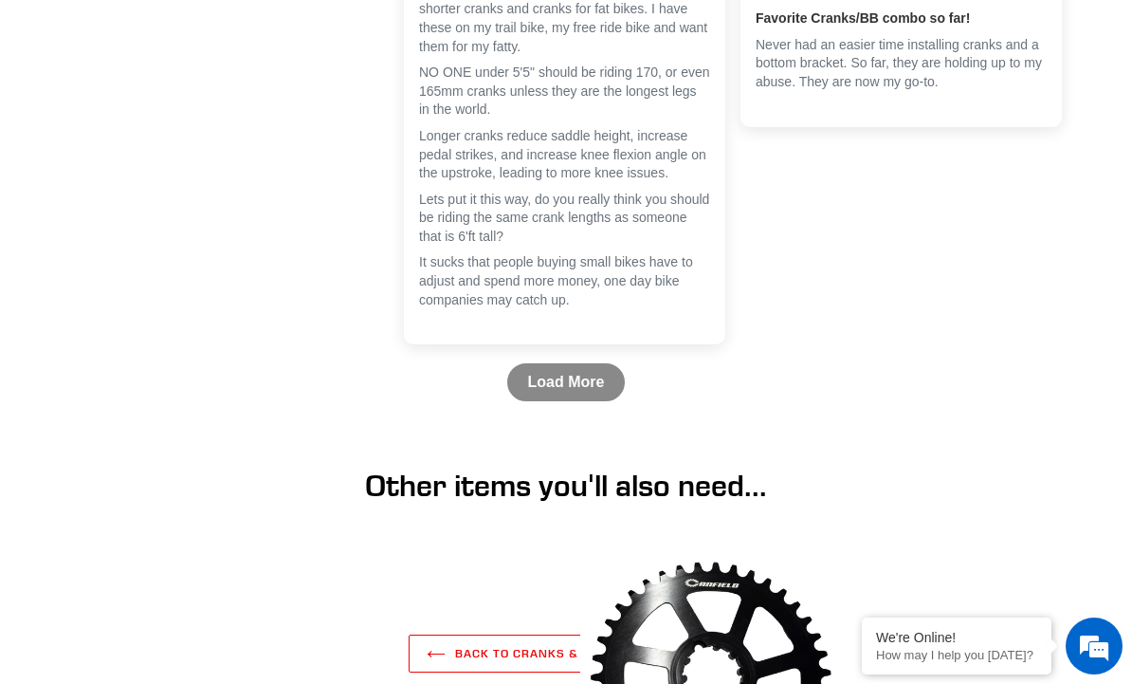
click at [559, 401] on link "Load More" at bounding box center [566, 382] width 119 height 38
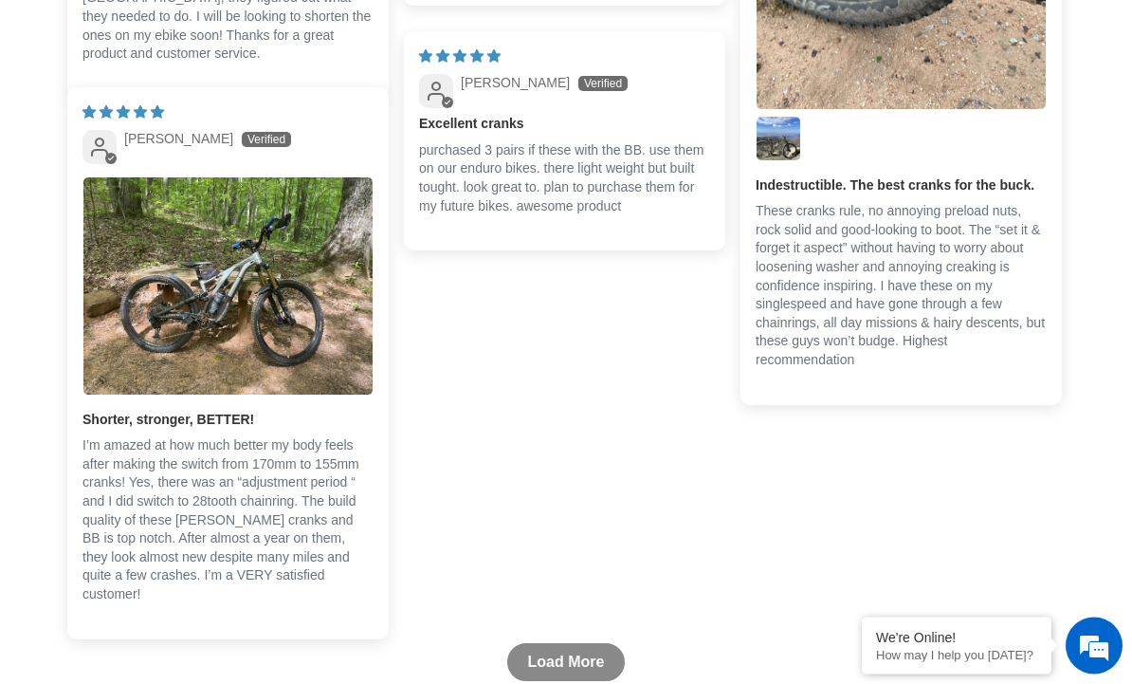
scroll to position [10200, 0]
click at [545, 681] on link "Load More" at bounding box center [566, 662] width 119 height 38
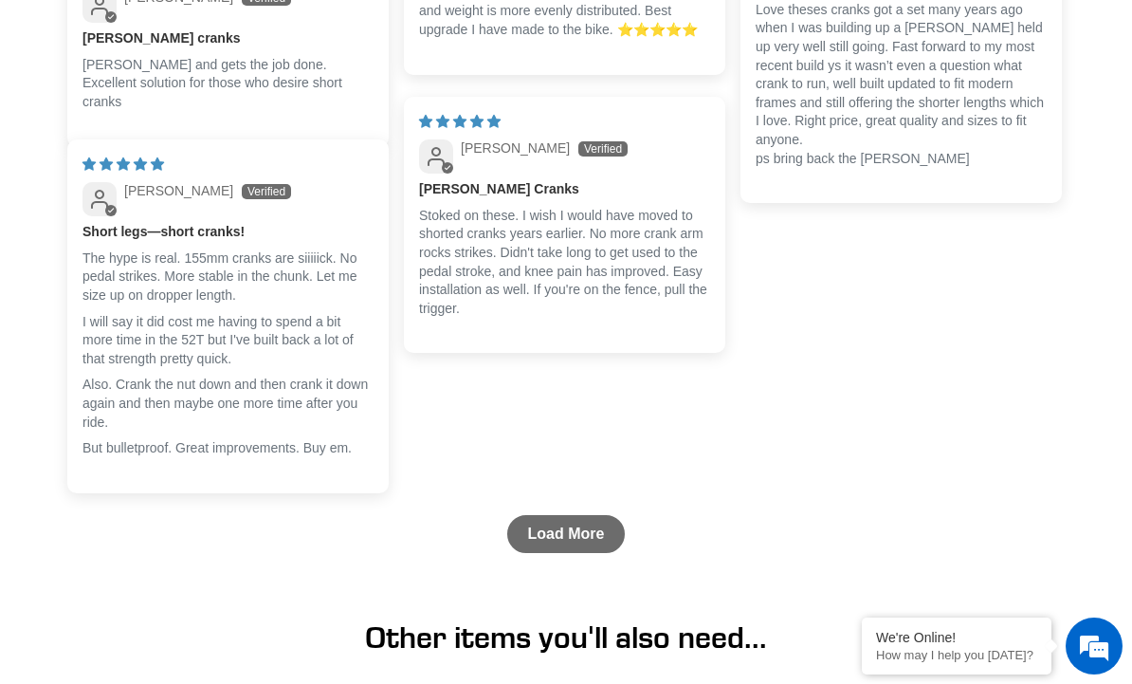
scroll to position [11145, 0]
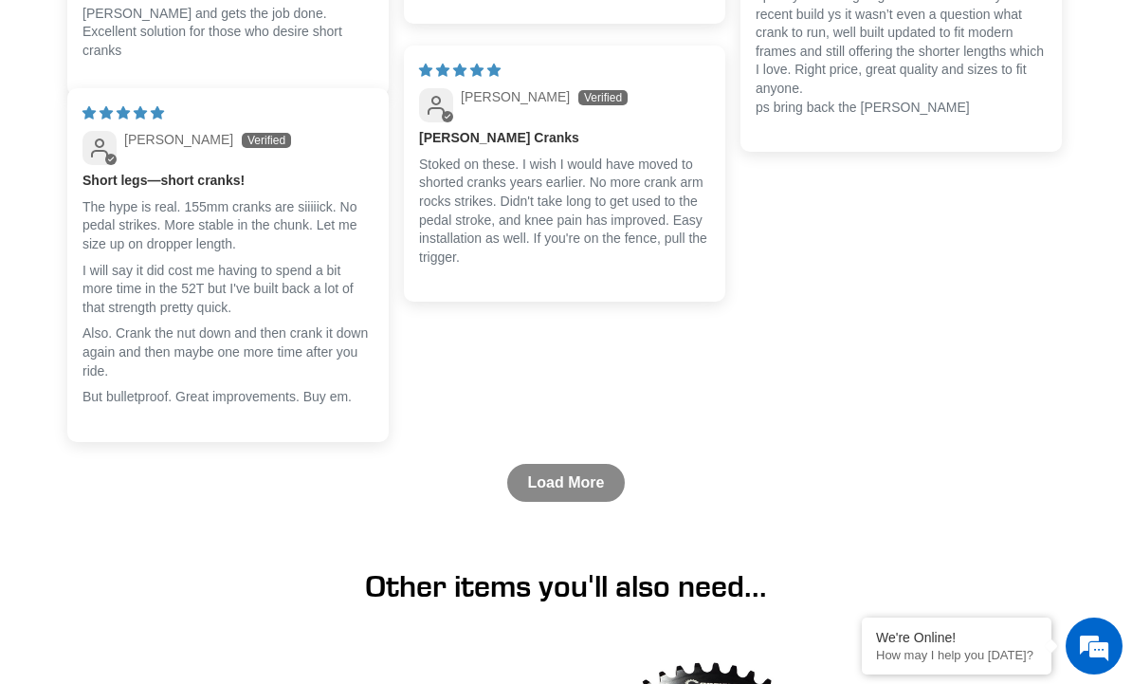
click at [546, 502] on link "Load More" at bounding box center [566, 483] width 119 height 38
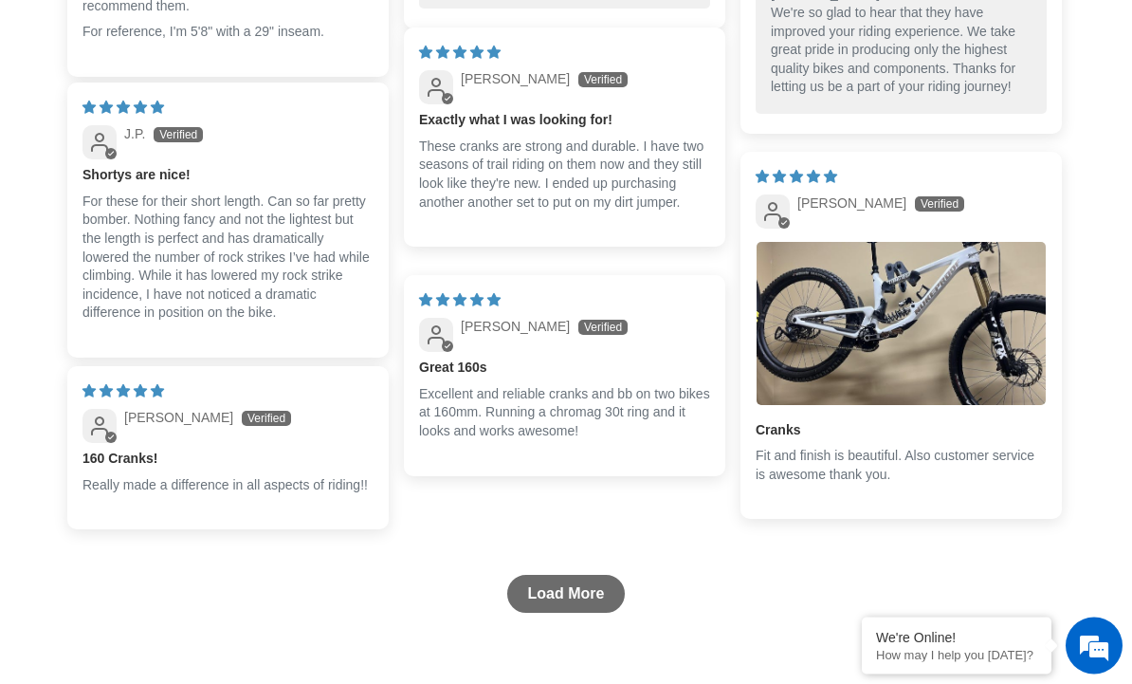
scroll to position [11893, 0]
click at [555, 612] on link "Load More" at bounding box center [566, 593] width 119 height 38
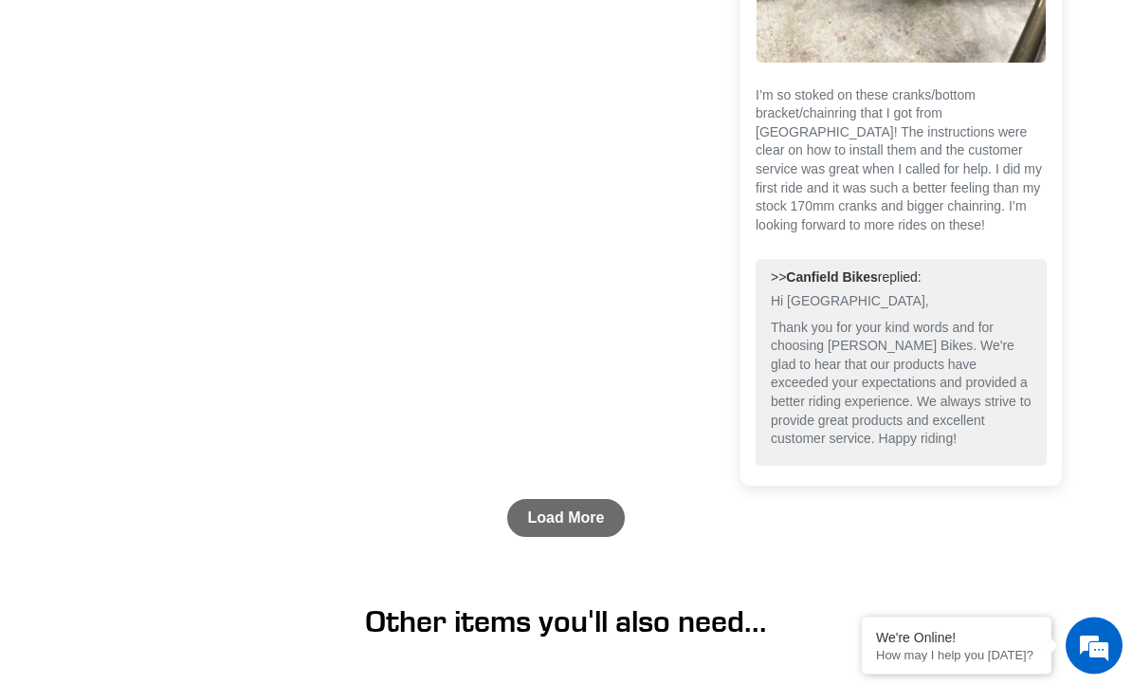
scroll to position [13746, 0]
click at [559, 537] on link "Load More" at bounding box center [566, 518] width 119 height 38
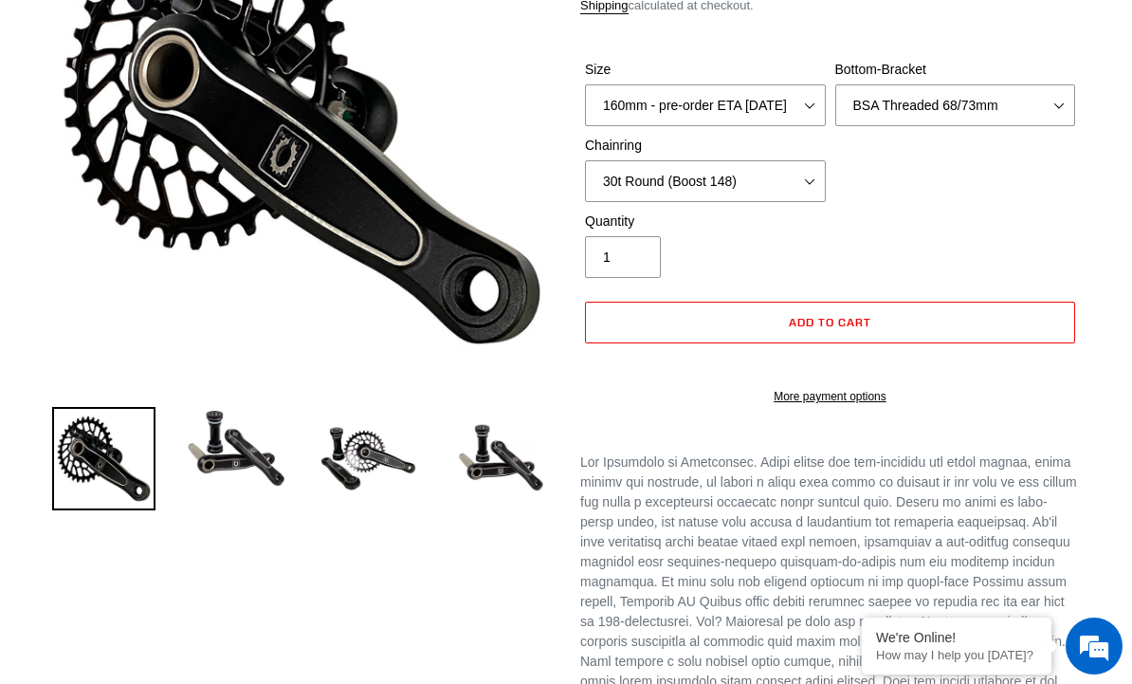
scroll to position [0, 0]
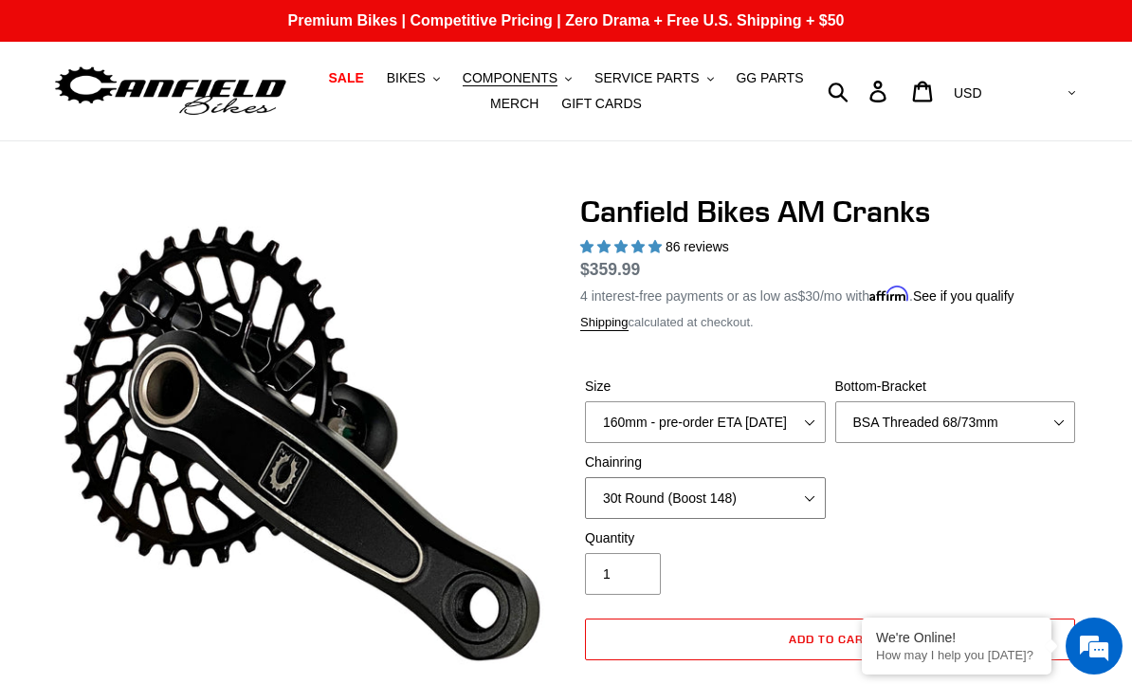
click at [782, 511] on select "None 30t Round (Boost 148) 30t Oval (Boost 148) 32t Round (Boost 148) 32t Oval …" at bounding box center [705, 498] width 241 height 42
